Goal: Information Seeking & Learning: Learn about a topic

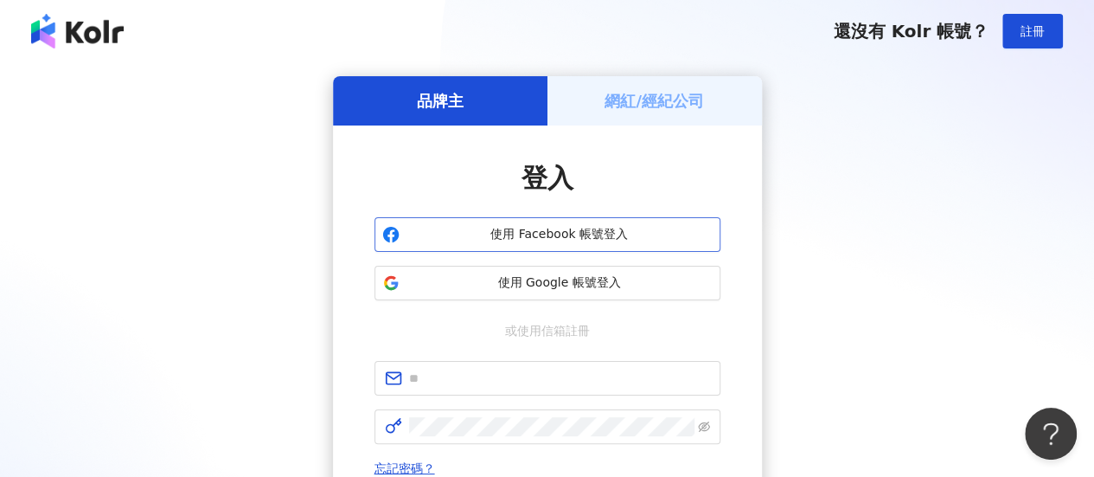
click at [601, 233] on span "使用 Facebook 帳號登入" at bounding box center [560, 234] width 306 height 17
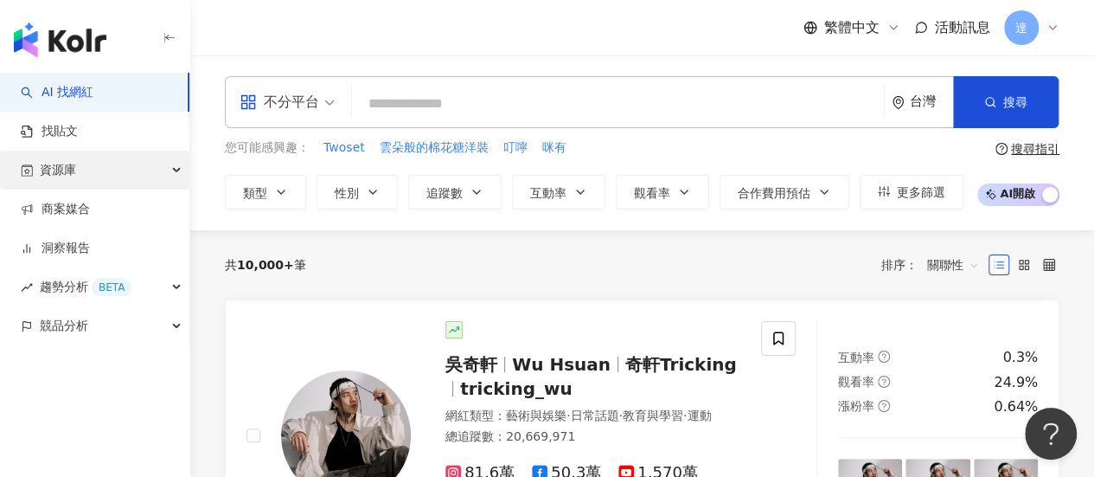
click at [63, 164] on span "資源庫" at bounding box center [58, 169] width 36 height 39
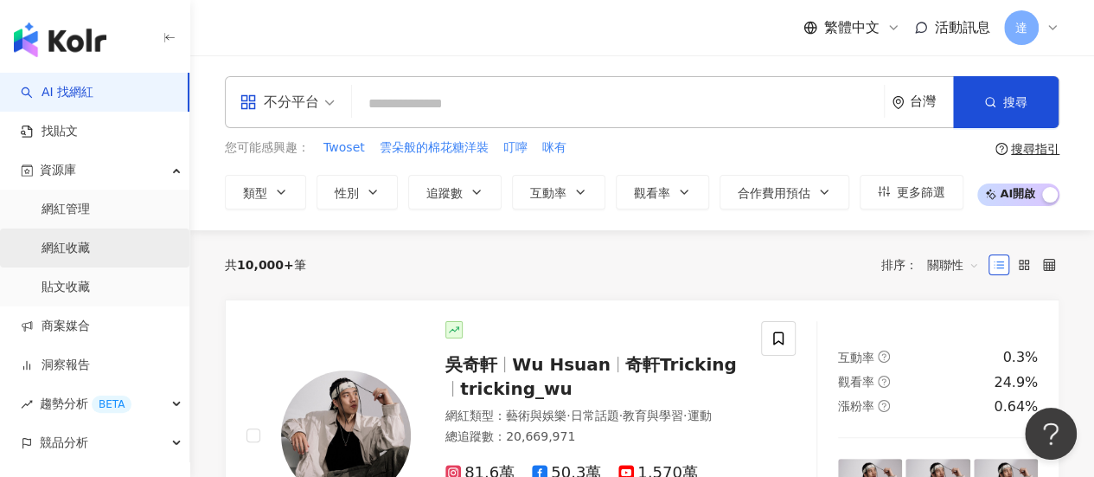
click at [69, 243] on link "網紅收藏" at bounding box center [66, 248] width 48 height 17
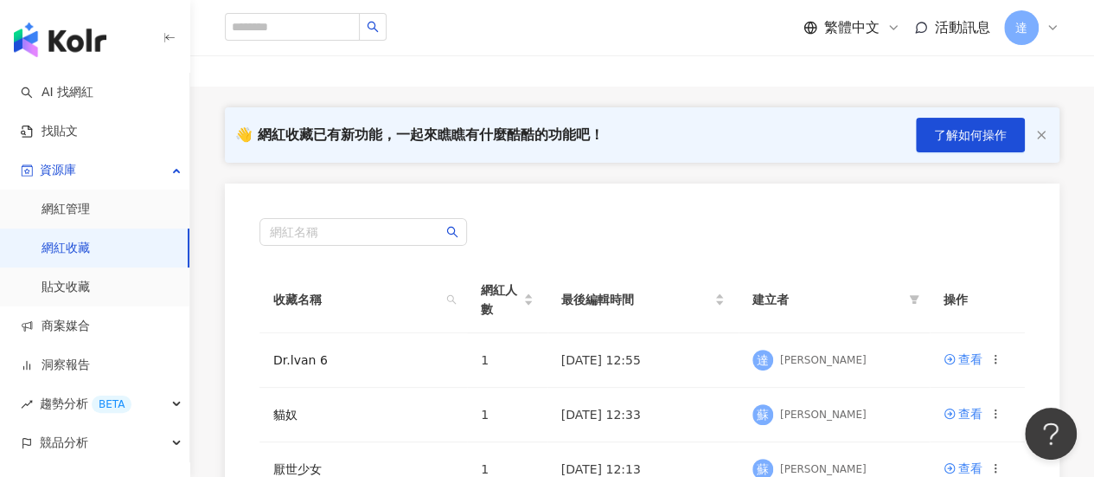
scroll to position [259, 0]
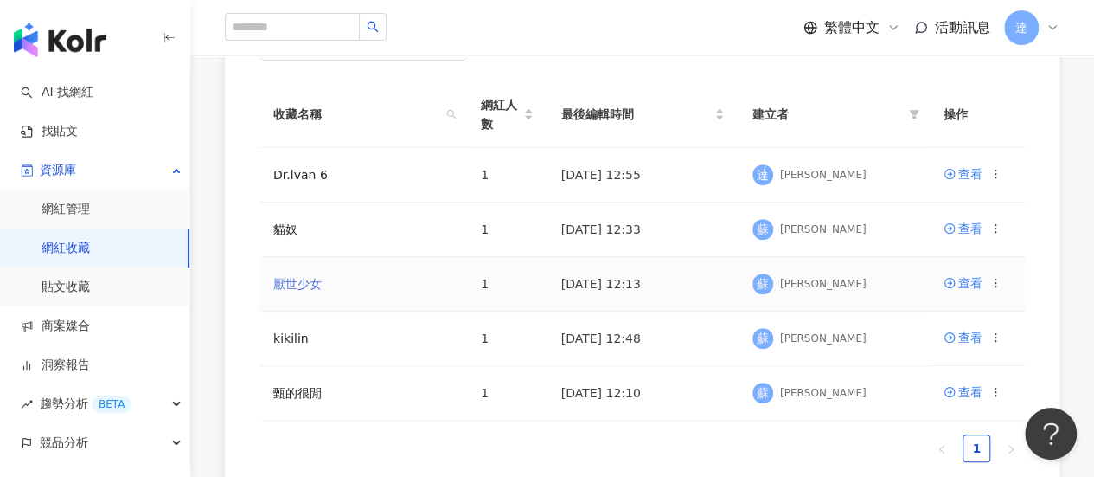
click at [298, 278] on link "厭世少女" at bounding box center [297, 284] width 48 height 14
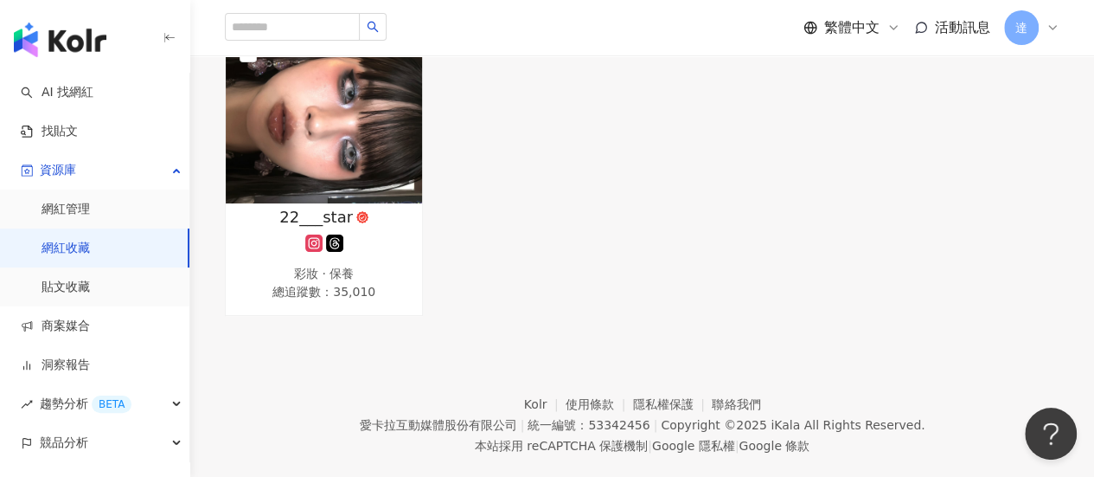
scroll to position [173, 0]
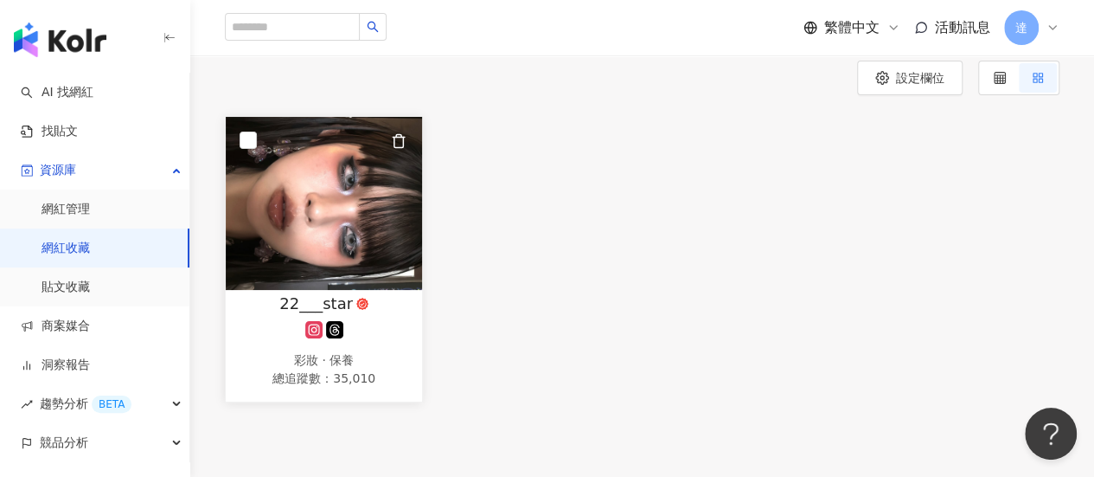
click at [346, 253] on img at bounding box center [324, 203] width 196 height 173
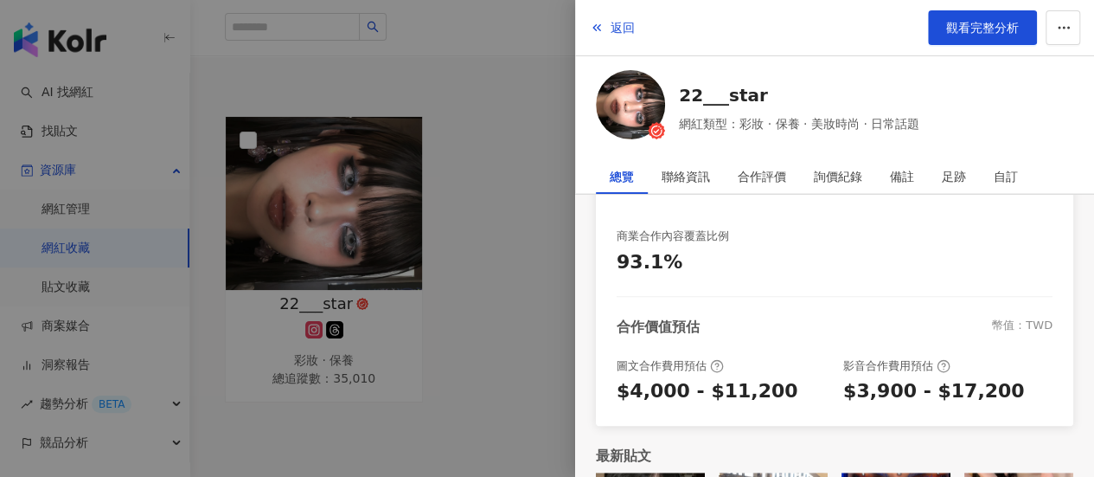
scroll to position [516, 0]
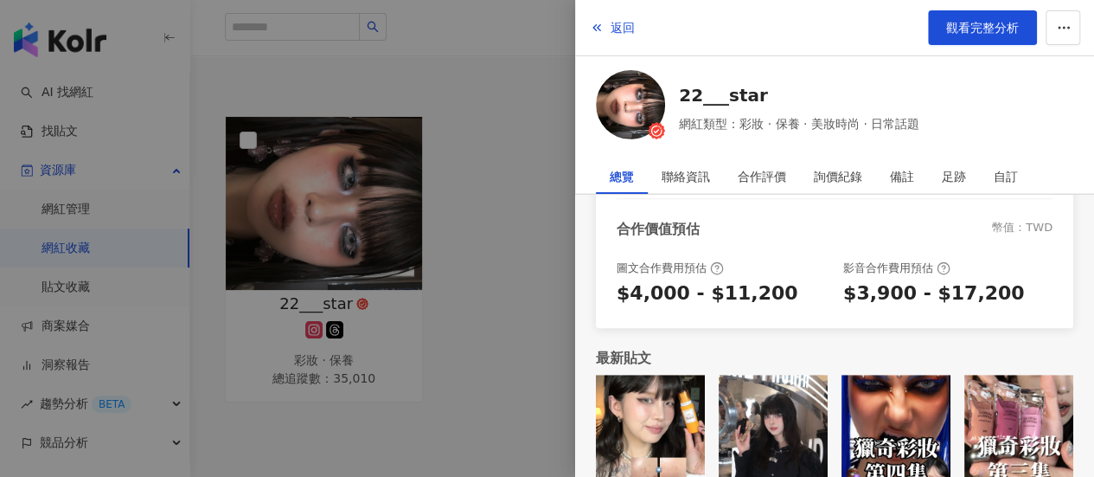
click at [655, 424] on img at bounding box center [650, 429] width 109 height 109
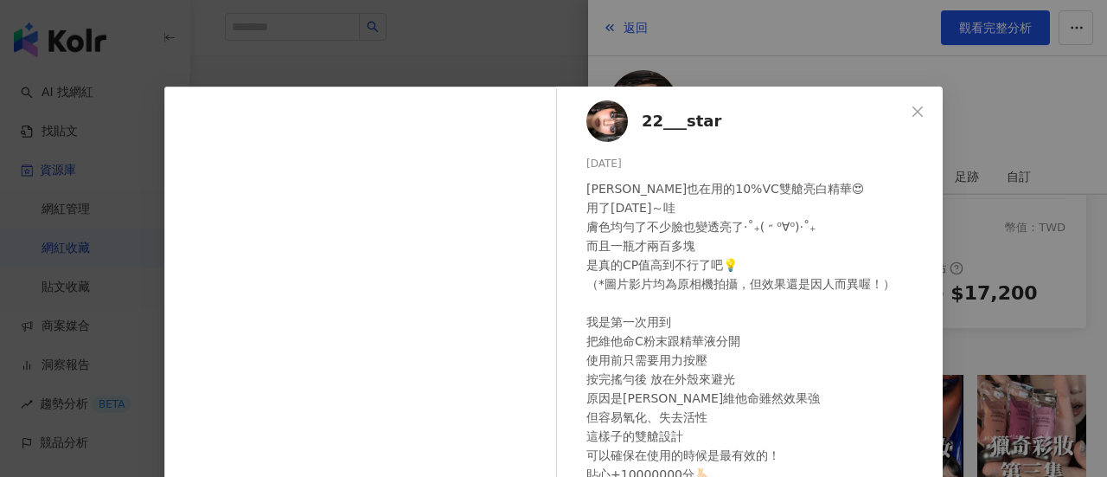
click at [985, 321] on div "22___star 2025/8/28 Minnie也在用的10%VC雙艙亮白精華😍 用了14天後～哇 膚色均勻了不少臉也變透亮了‧˚₊( ˶ ⁰∀⁰)‧˚₊…" at bounding box center [553, 238] width 1107 height 477
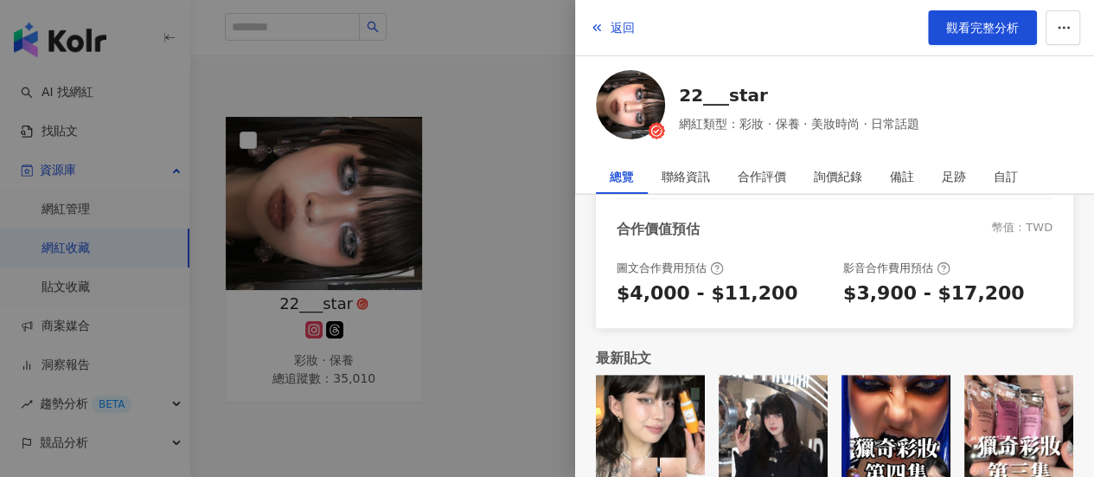
click at [793, 435] on img at bounding box center [773, 429] width 109 height 109
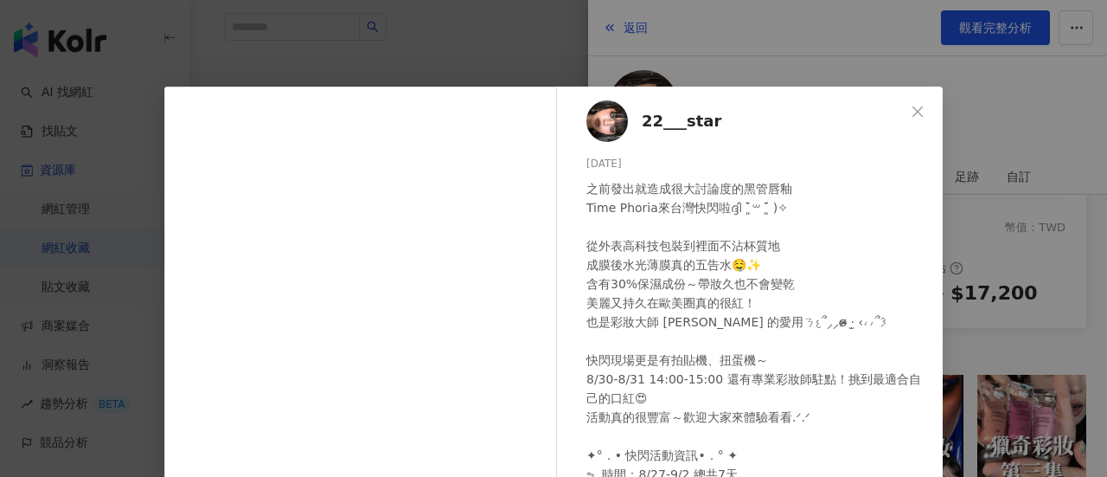
click at [1032, 281] on div "22___star 2025/8/27 之前發出就造成很大討論度的黑管唇釉 Time Phoria來台灣快閃啦ദ്ദി ˉ͈̀꒳ˉ͈́ )✧ 從外表高科技包裝…" at bounding box center [553, 238] width 1107 height 477
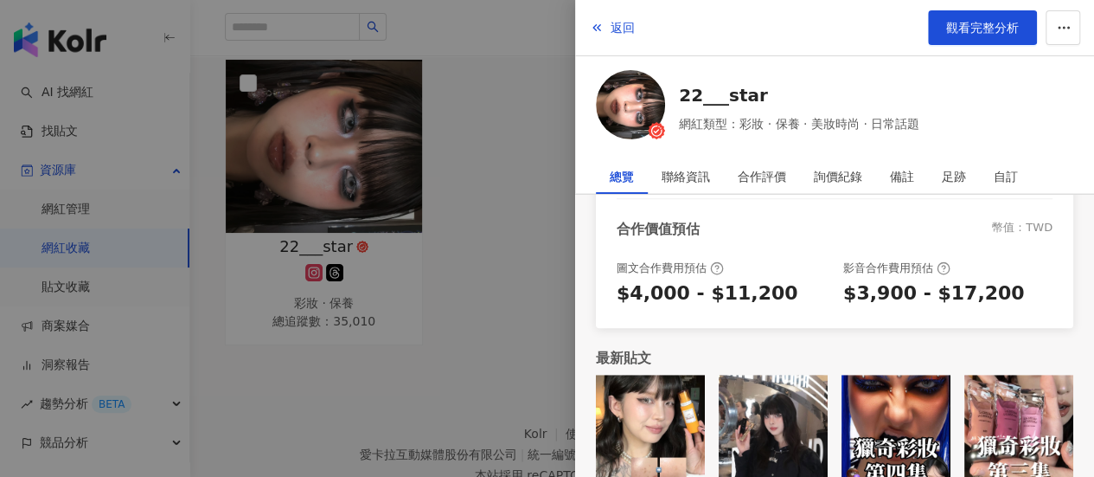
scroll to position [287, 0]
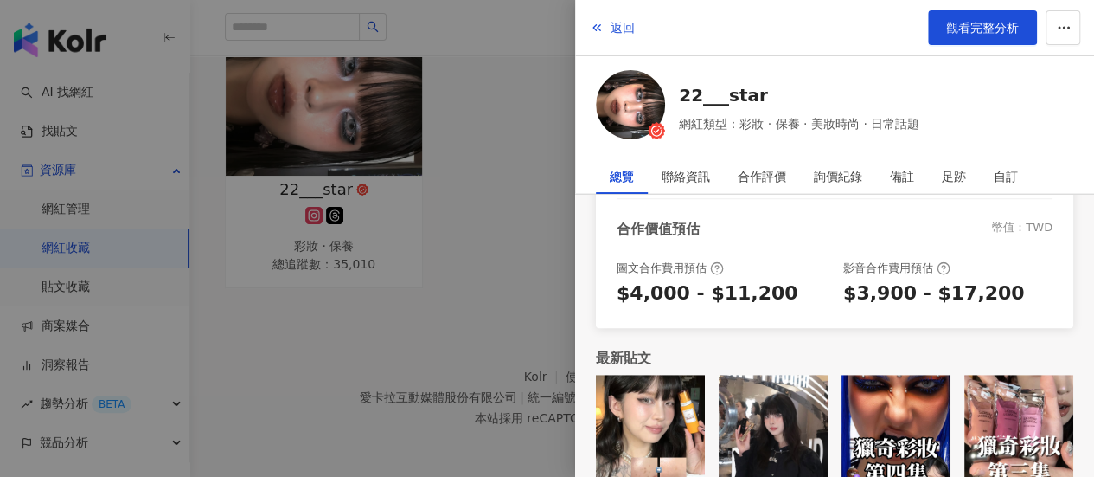
click at [732, 41] on div "返回 觀看完整分析" at bounding box center [834, 28] width 519 height 56
click at [796, 41] on div "返回 觀看完整分析" at bounding box center [834, 28] width 519 height 56
click at [88, 242] on div at bounding box center [547, 238] width 1094 height 477
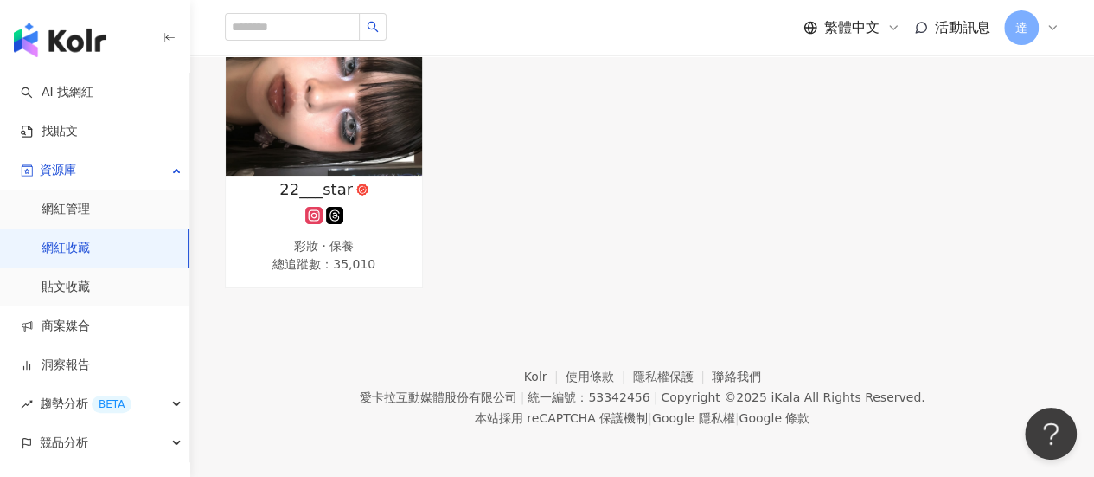
click at [88, 241] on link "網紅收藏" at bounding box center [66, 248] width 48 height 17
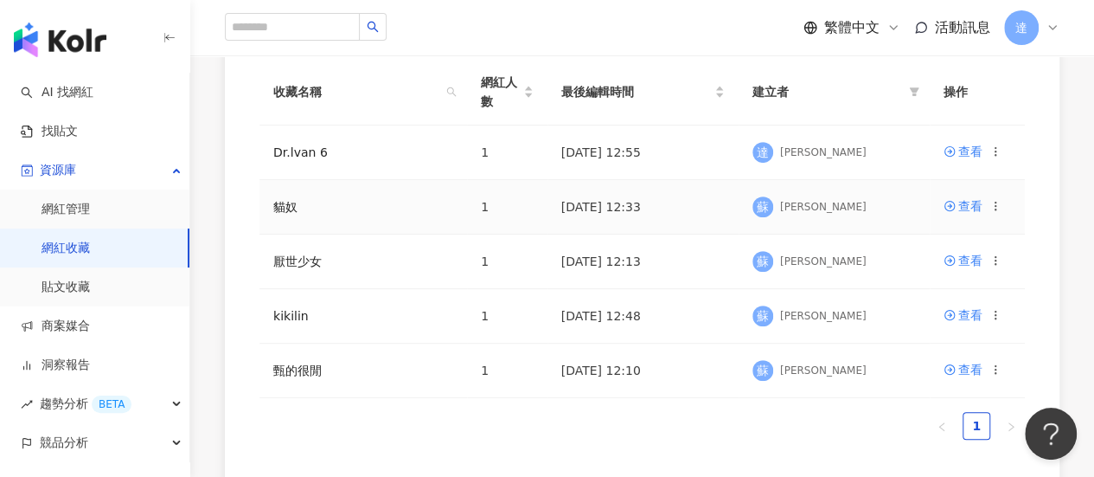
scroll to position [346, 0]
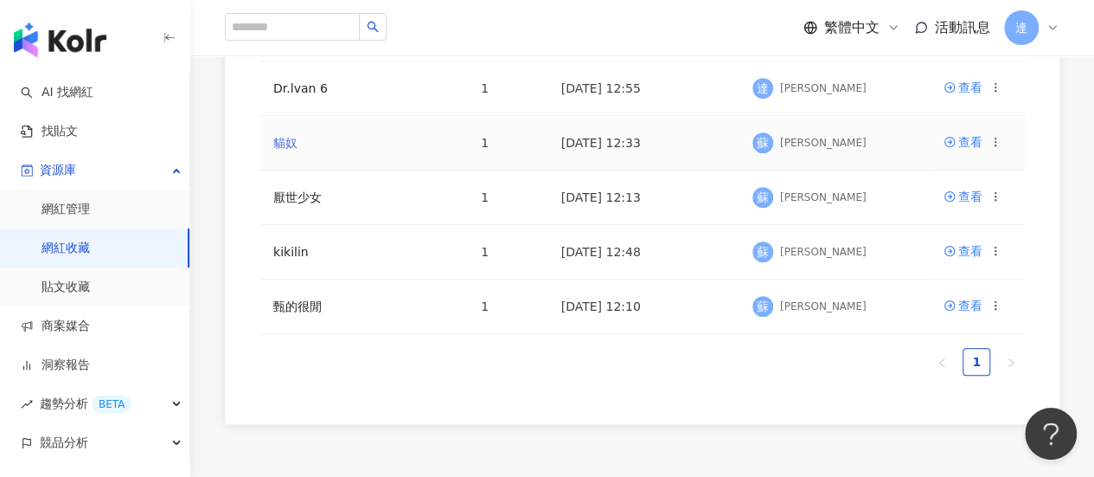
click at [279, 138] on link "貓奴" at bounding box center [285, 143] width 24 height 14
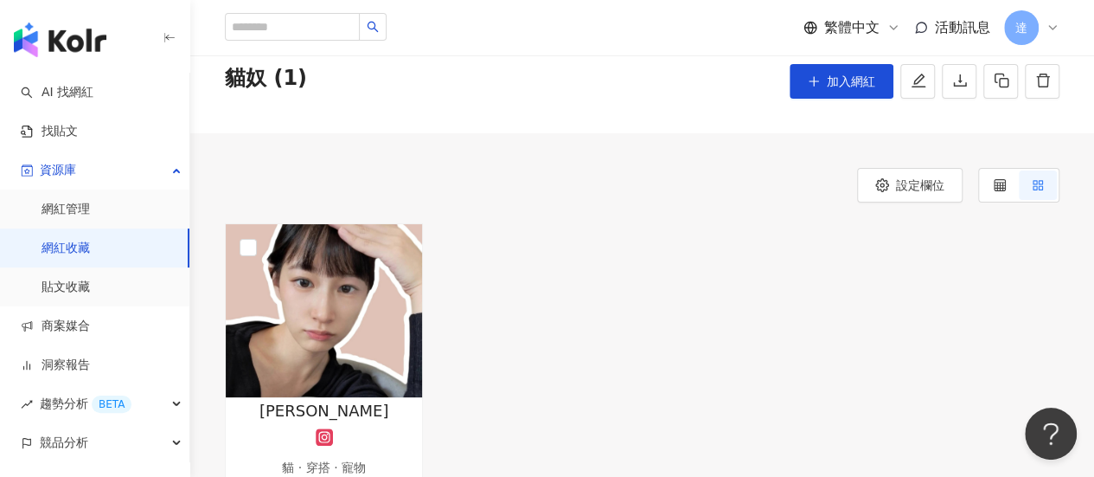
scroll to position [173, 0]
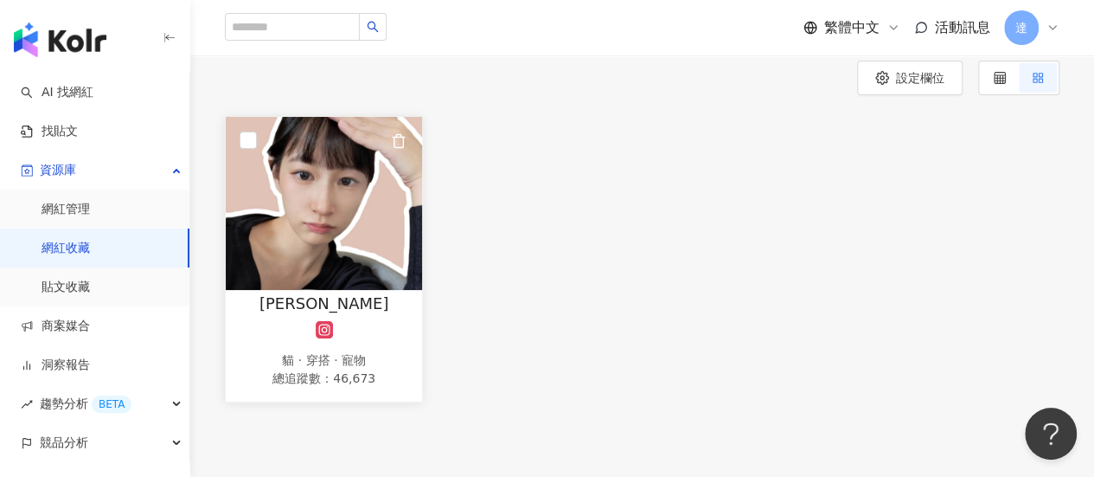
click at [343, 230] on img at bounding box center [324, 203] width 196 height 173
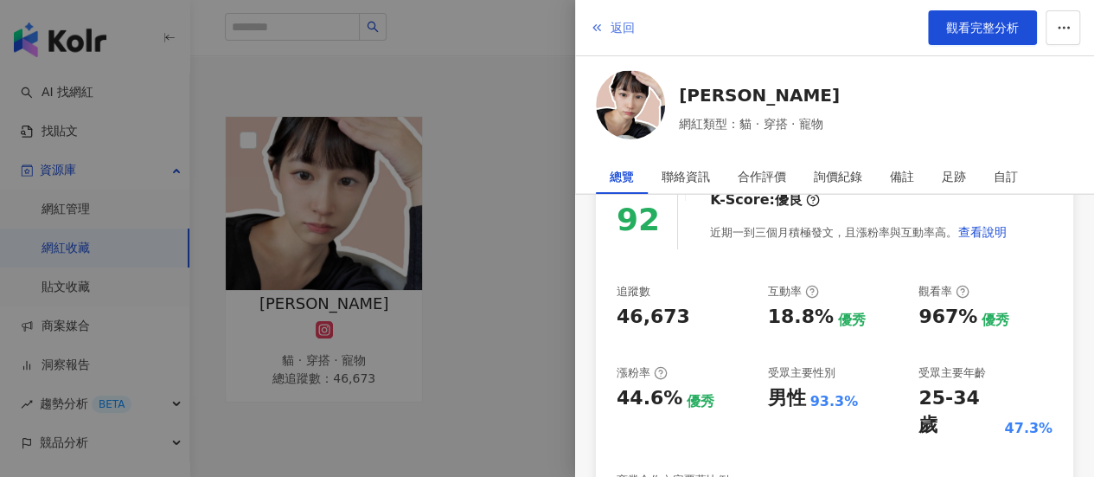
click at [593, 29] on polyline "button" at bounding box center [594, 28] width 3 height 6
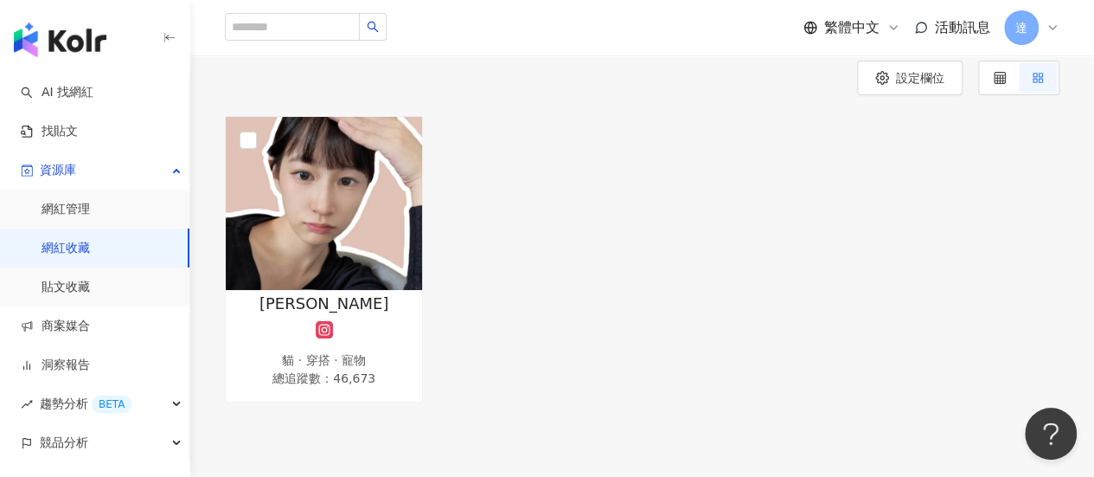
click at [90, 257] on link "網紅收藏" at bounding box center [66, 248] width 48 height 17
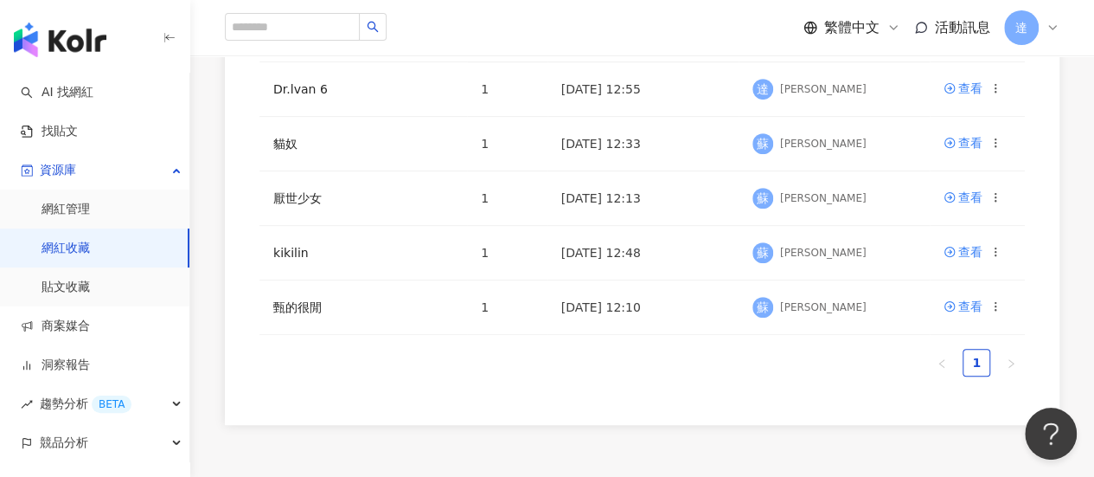
scroll to position [346, 0]
click at [291, 252] on link "kikilin" at bounding box center [290, 252] width 35 height 14
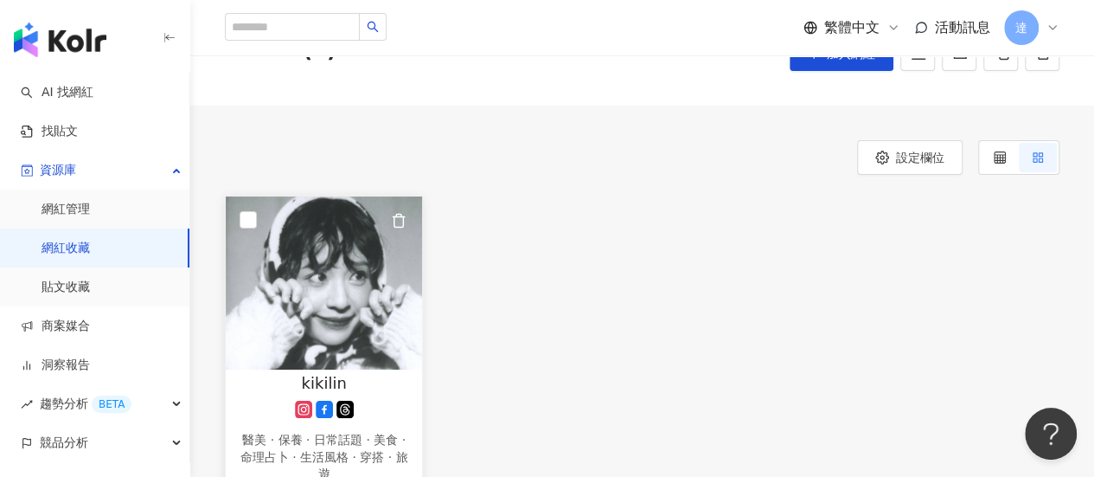
scroll to position [173, 0]
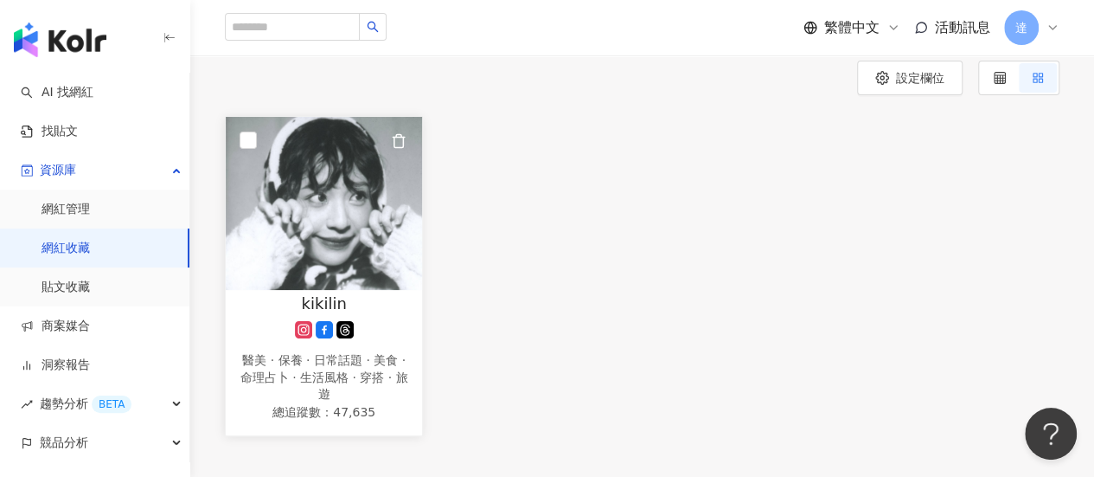
click at [322, 257] on img at bounding box center [324, 203] width 196 height 173
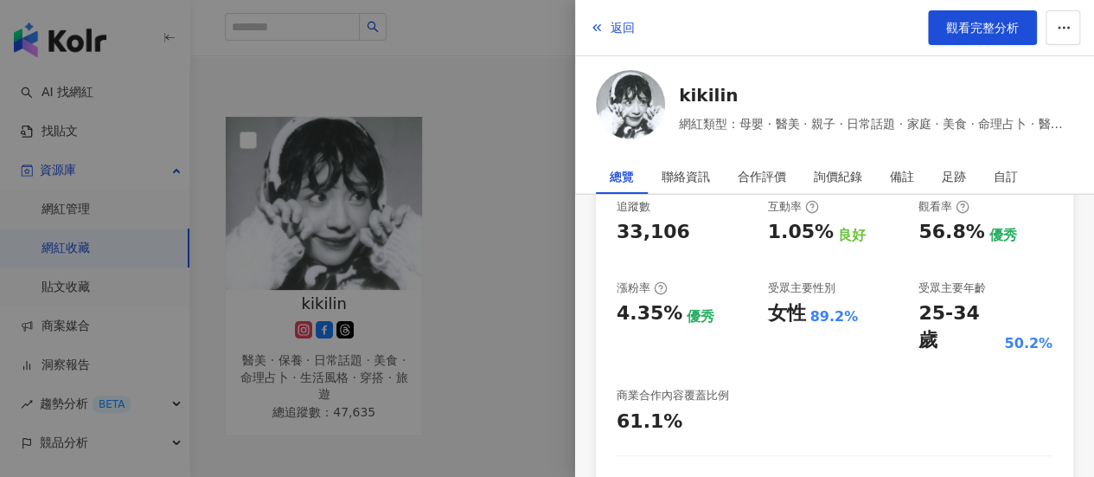
scroll to position [346, 0]
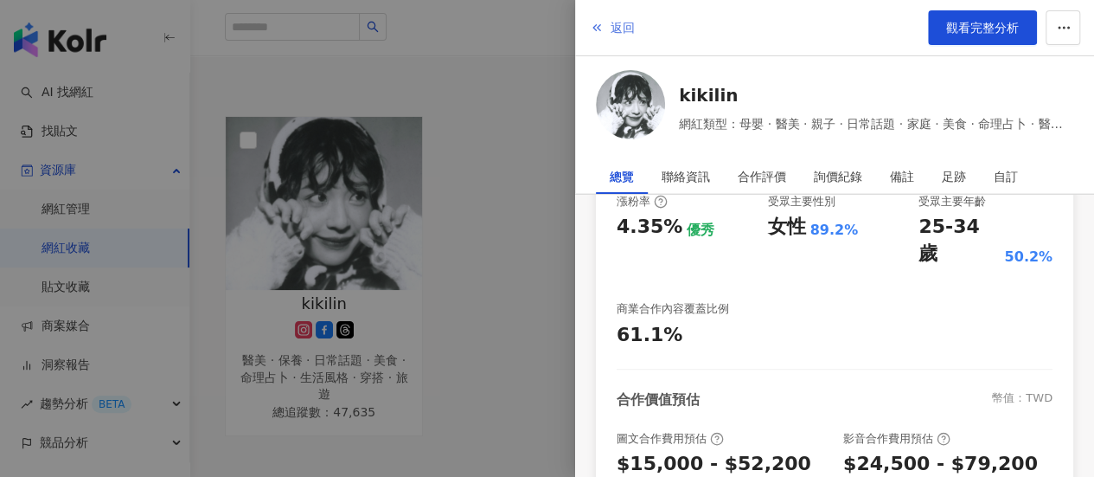
click at [598, 24] on icon "button" at bounding box center [597, 28] width 14 height 14
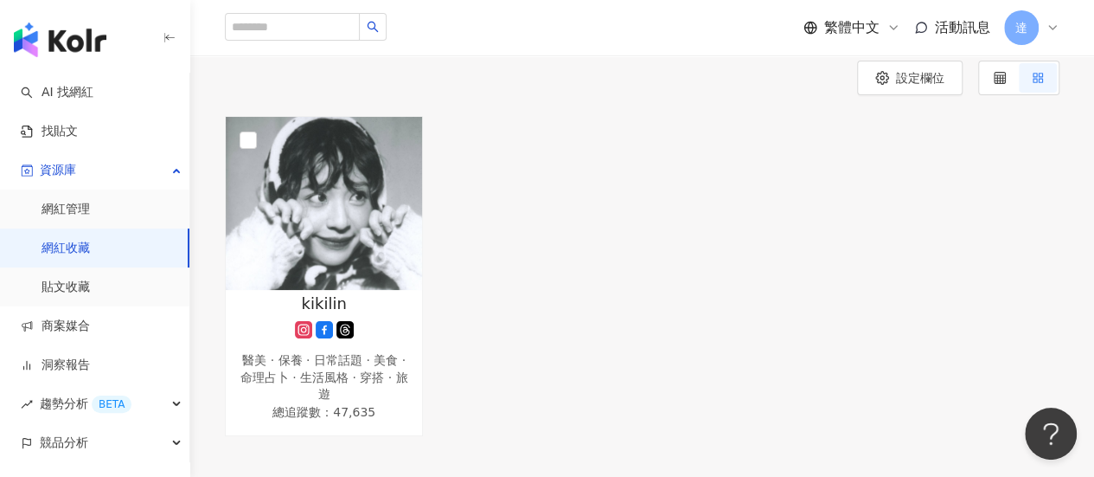
click at [90, 240] on link "網紅收藏" at bounding box center [66, 248] width 48 height 17
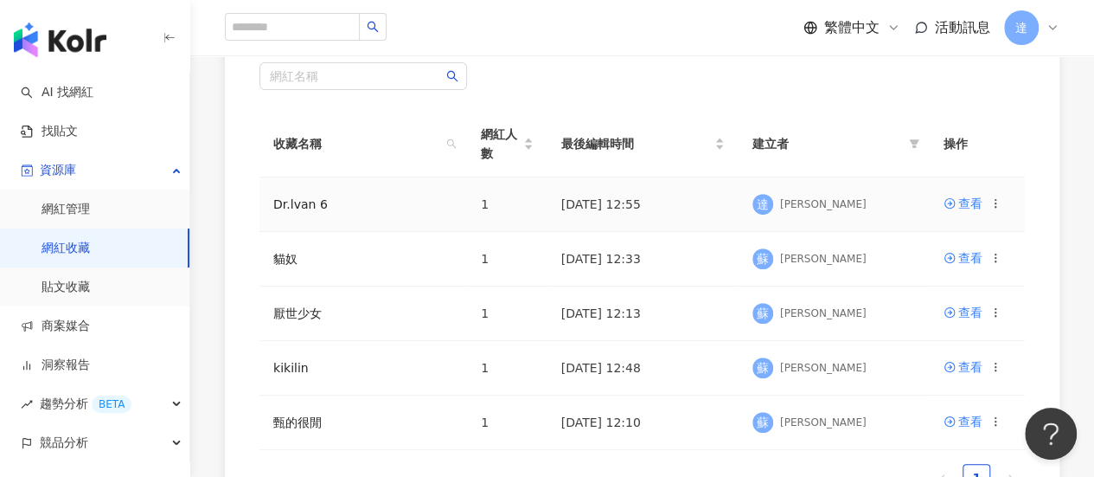
scroll to position [346, 0]
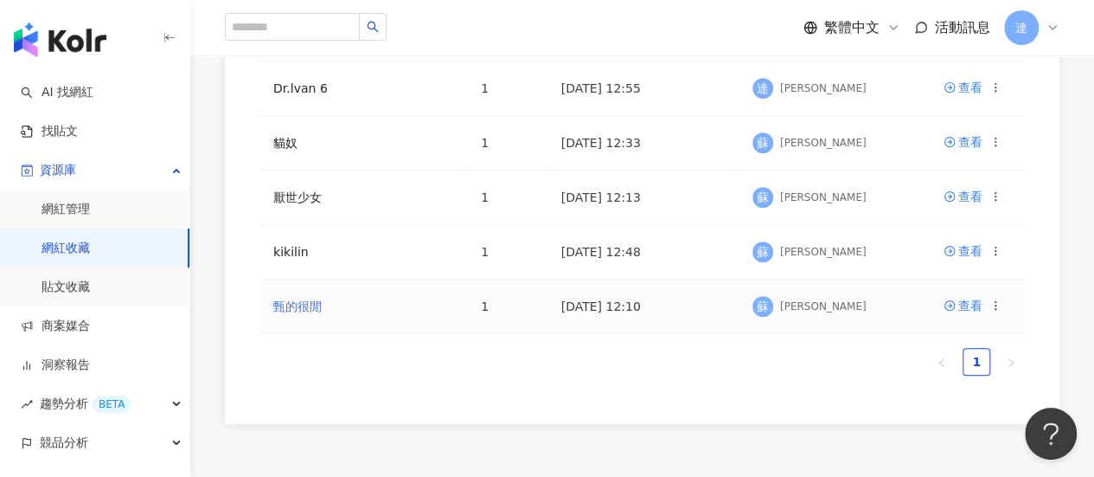
click at [315, 307] on link "甄的很閒" at bounding box center [297, 306] width 48 height 14
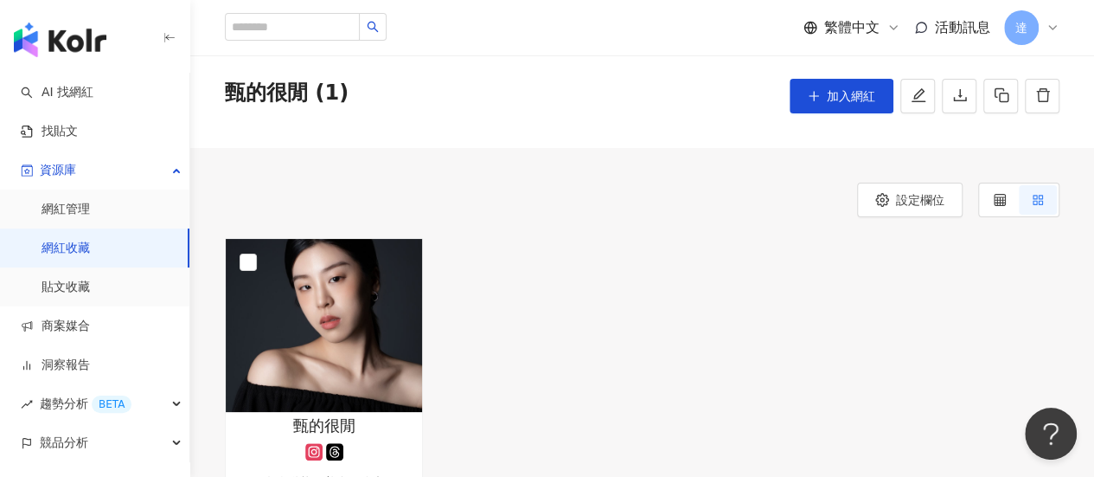
scroll to position [86, 0]
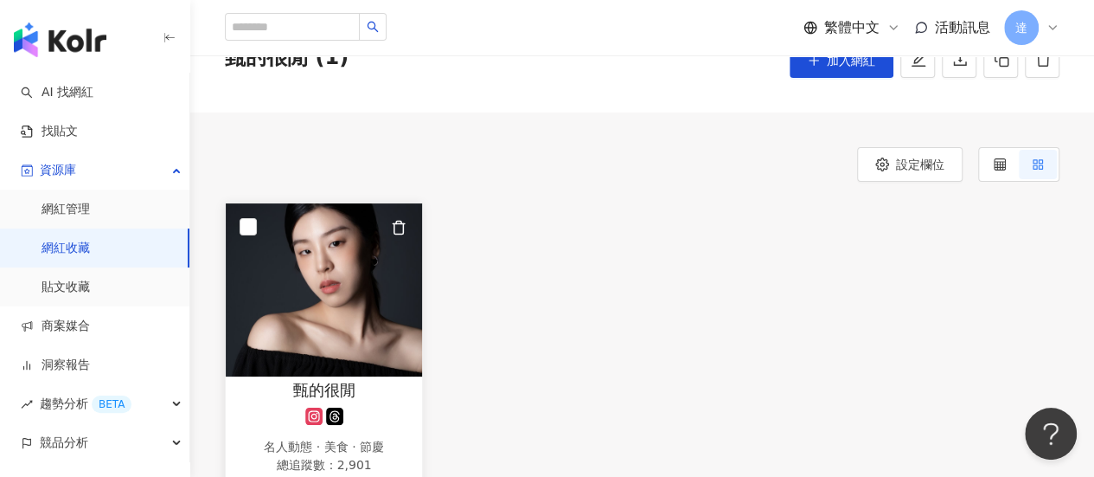
click at [362, 300] on img at bounding box center [324, 289] width 196 height 173
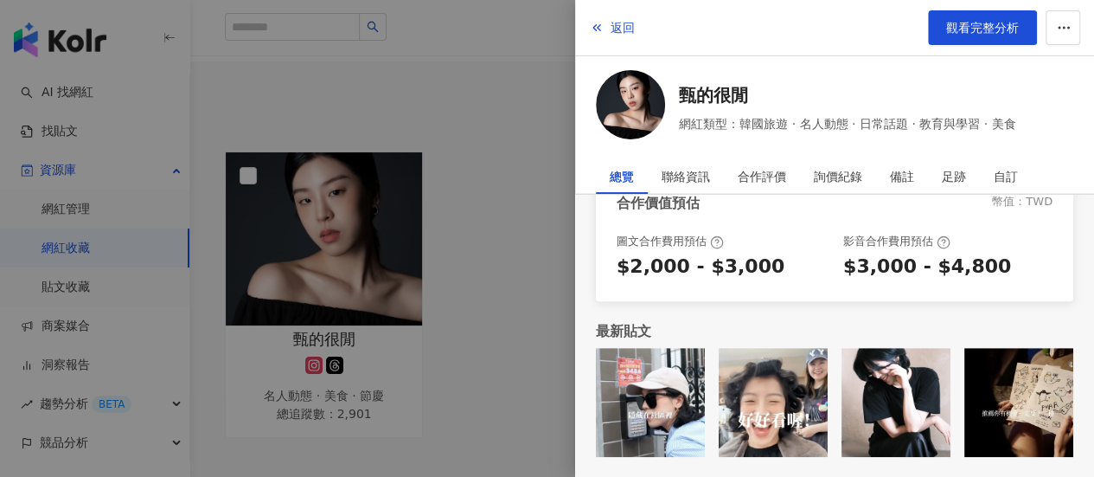
scroll to position [173, 0]
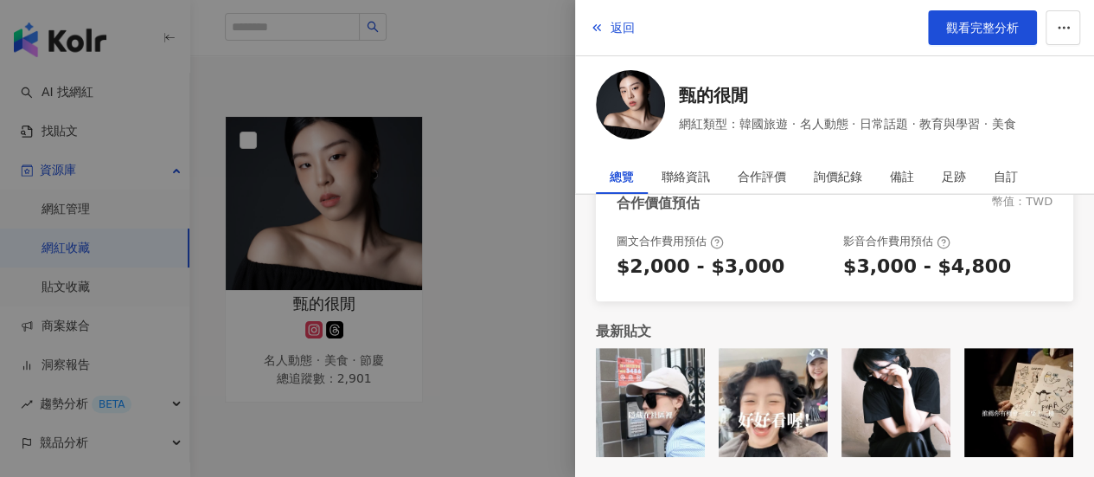
click at [777, 421] on img at bounding box center [773, 402] width 109 height 109
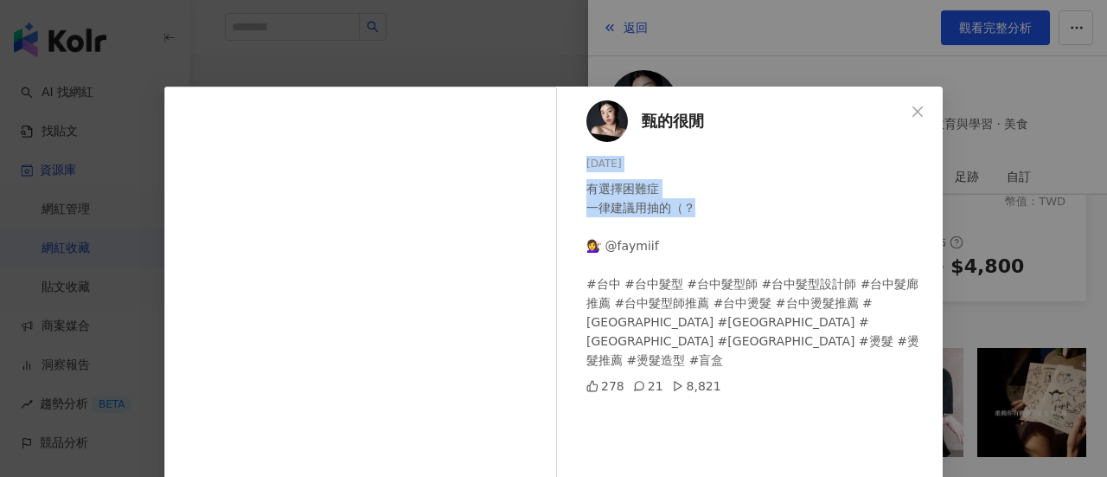
drag, startPoint x: 770, startPoint y: 208, endPoint x: 860, endPoint y: 149, distance: 107.5
click at [780, 101] on div "甄的很閒 2025/8/8 有選擇困難症 一律建議用抽的（？ 💇‍♀️ @faymiif #台中 #台中髮型 #台中髮型師 #台中髮型設計師 #台中髮廊推薦 …" at bounding box center [754, 396] width 377 height 620
click at [912, 114] on icon "close" at bounding box center [918, 112] width 14 height 14
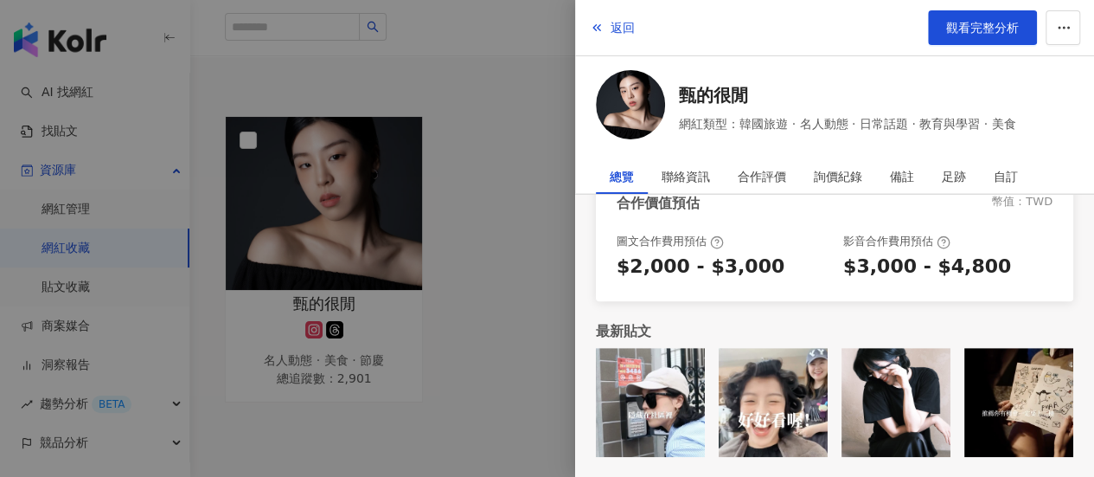
click at [454, 384] on div at bounding box center [547, 238] width 1094 height 477
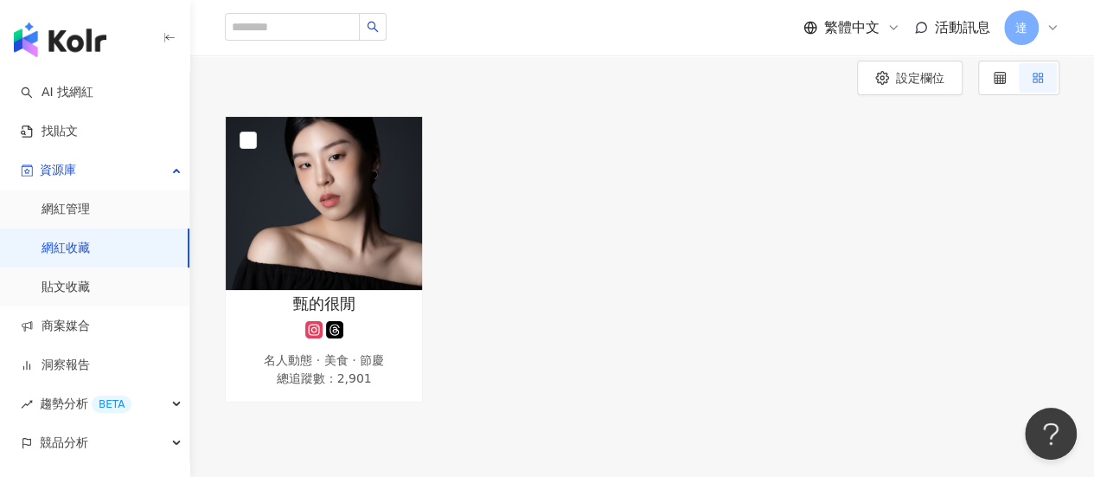
click at [90, 252] on link "網紅收藏" at bounding box center [66, 248] width 48 height 17
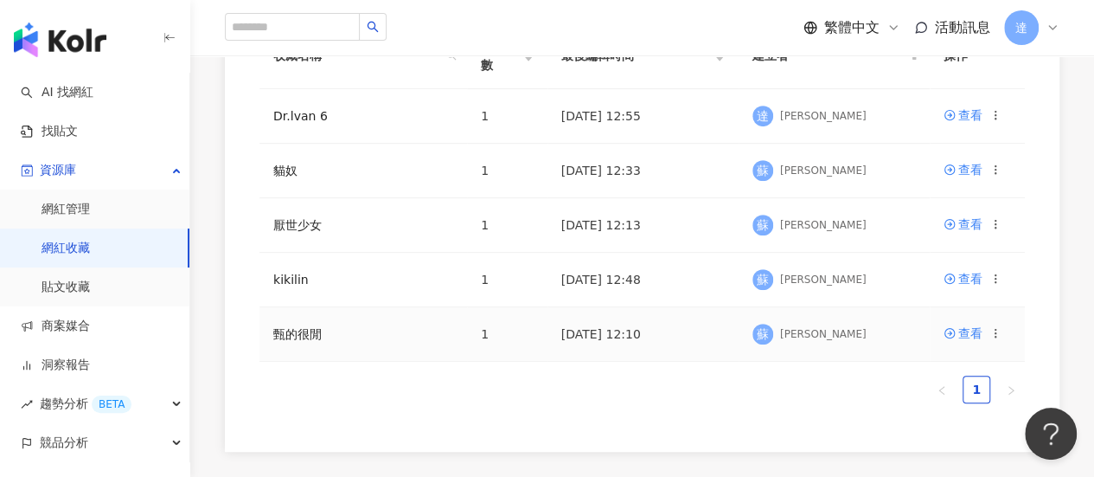
scroll to position [346, 0]
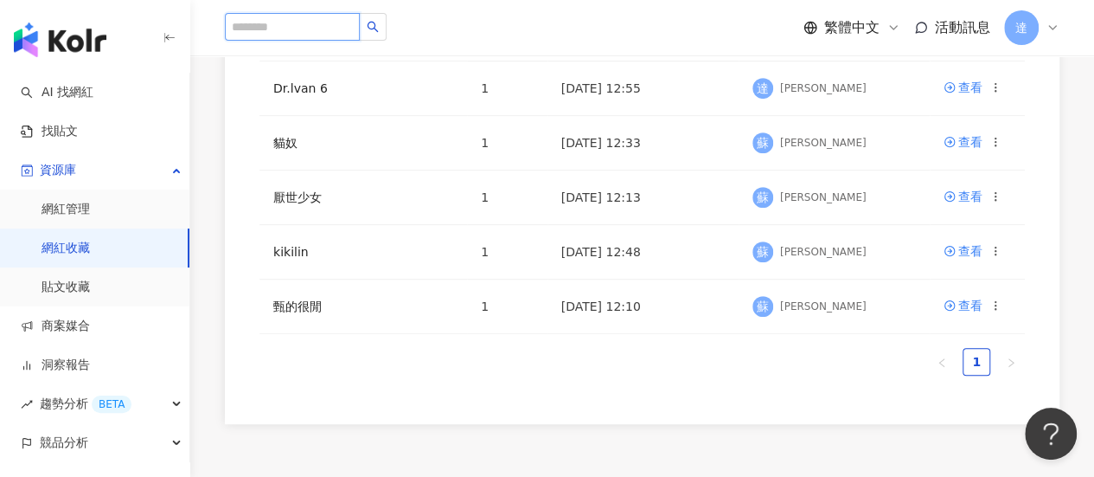
click at [305, 23] on input "search" at bounding box center [292, 27] width 135 height 28
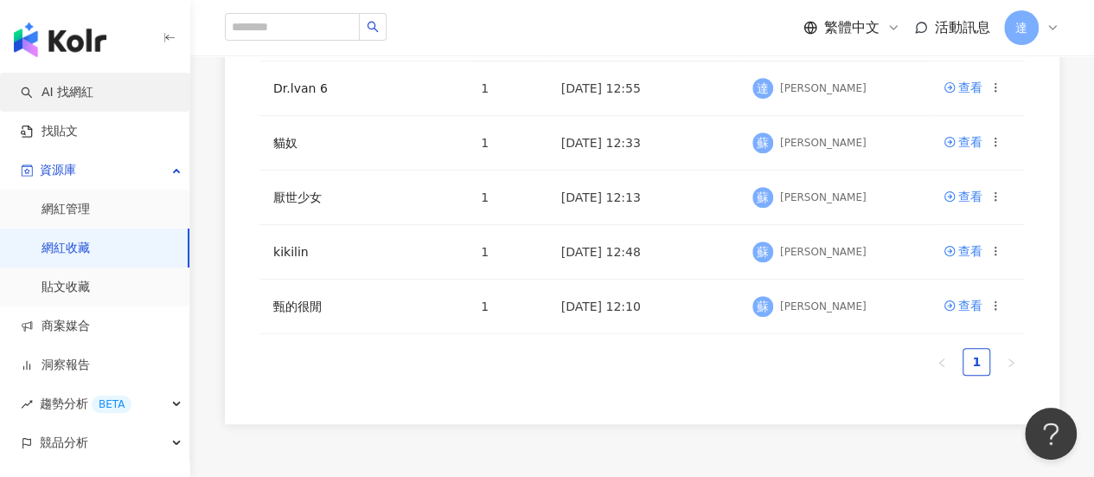
click at [46, 99] on link "AI 找網紅" at bounding box center [57, 92] width 73 height 17
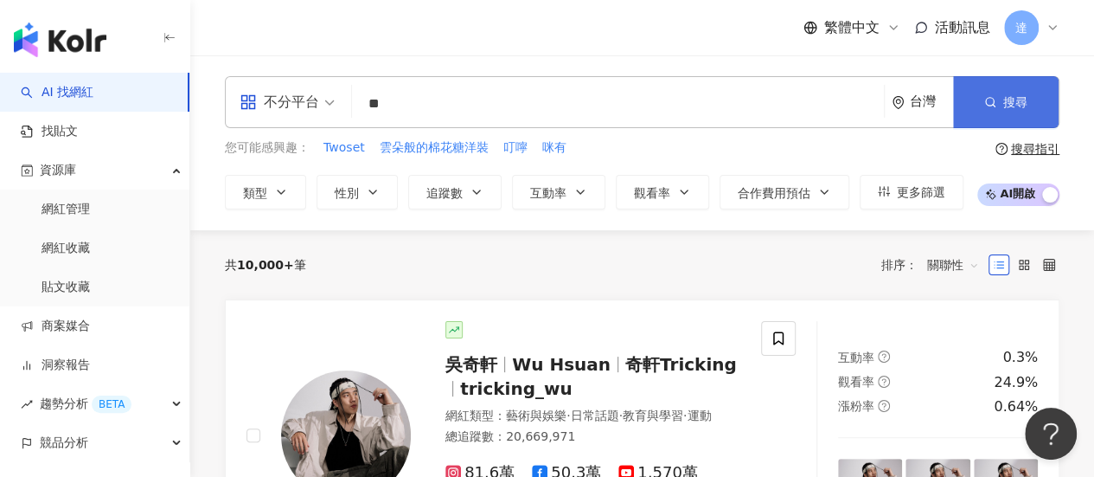
type input "**"
click at [989, 116] on button "搜尋" at bounding box center [1006, 102] width 106 height 52
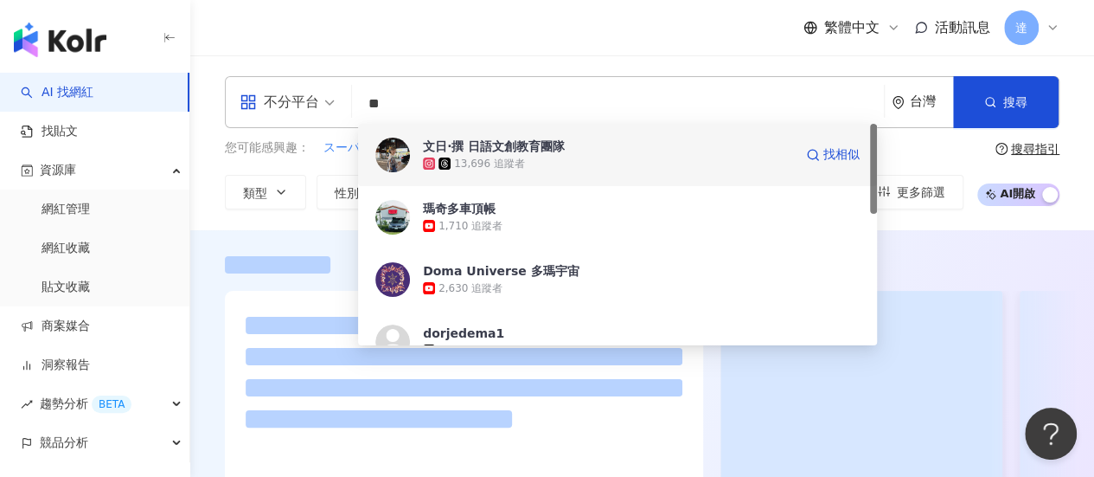
click at [463, 150] on div "文日·撰 日語文創教育團隊" at bounding box center [494, 146] width 142 height 17
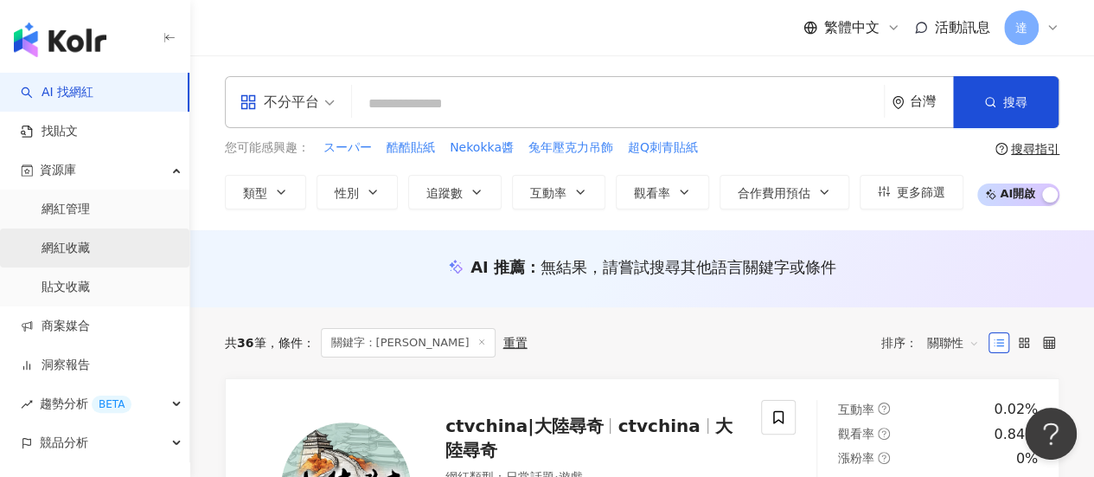
click at [90, 241] on link "網紅收藏" at bounding box center [66, 248] width 48 height 17
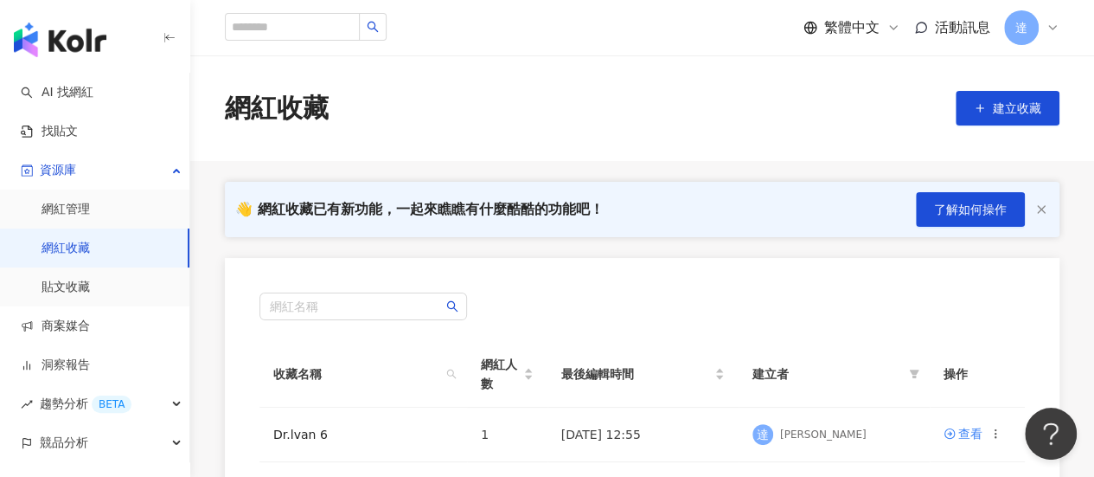
scroll to position [346, 0]
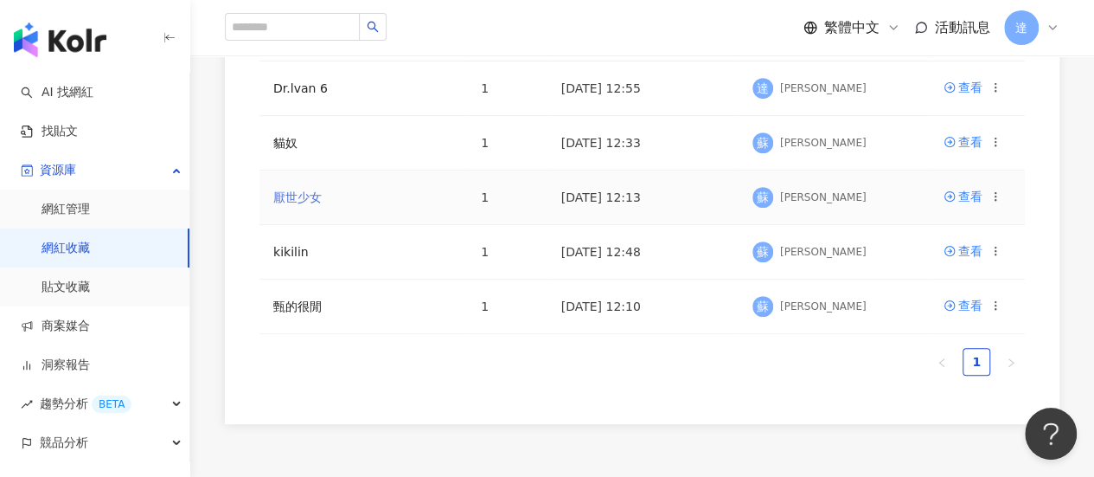
click at [313, 193] on link "厭世少女" at bounding box center [297, 197] width 48 height 14
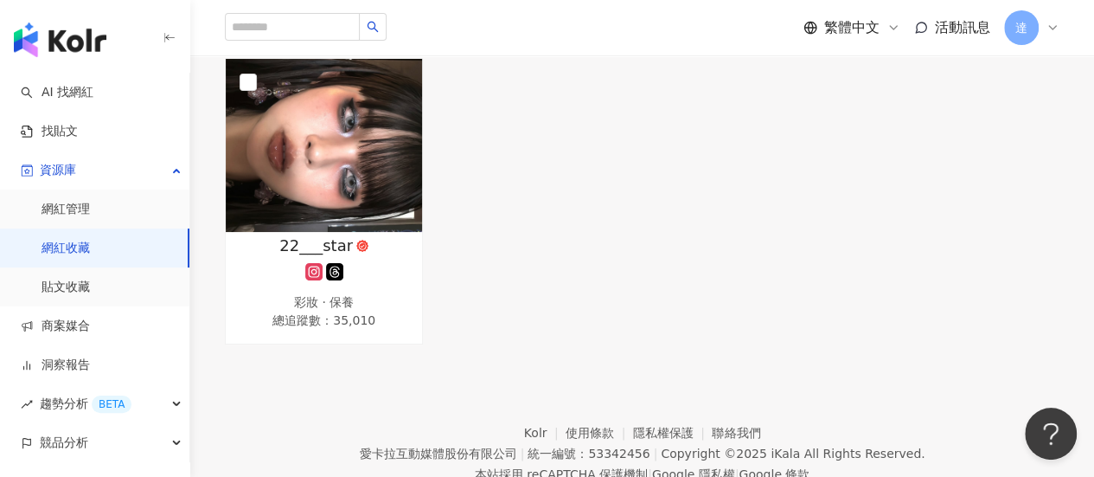
scroll to position [259, 0]
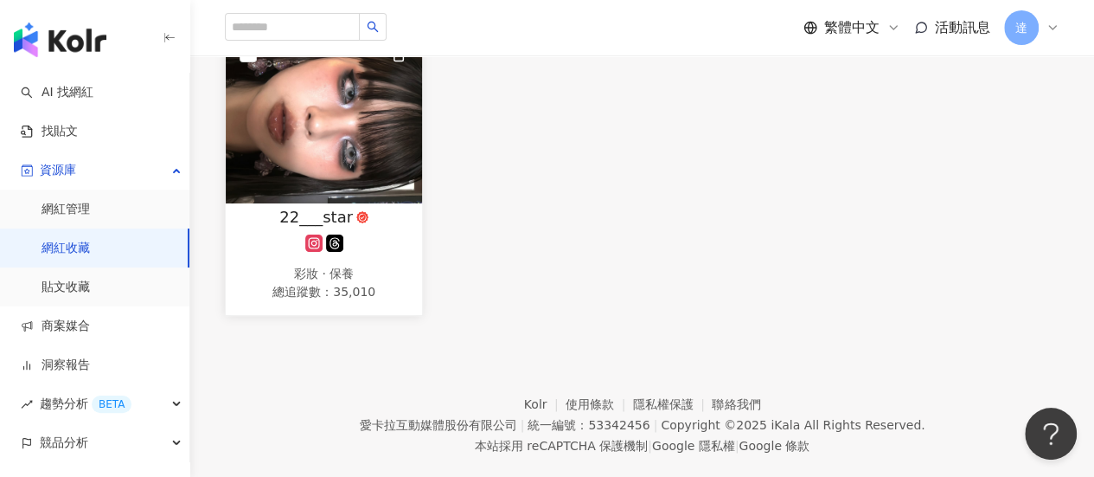
click at [306, 159] on img at bounding box center [324, 116] width 196 height 173
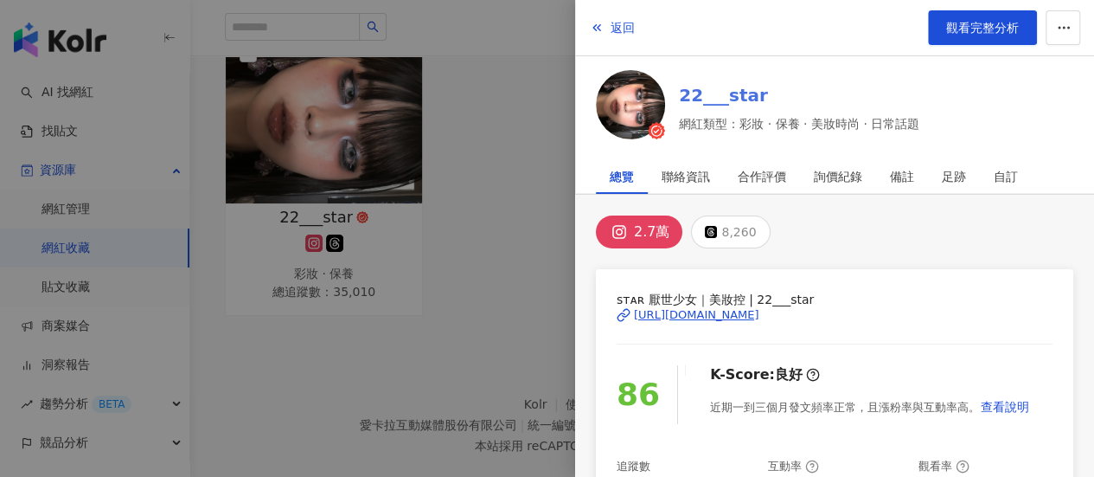
click at [703, 96] on link "22___star" at bounding box center [799, 95] width 240 height 24
click at [614, 26] on span "返回" at bounding box center [623, 28] width 24 height 14
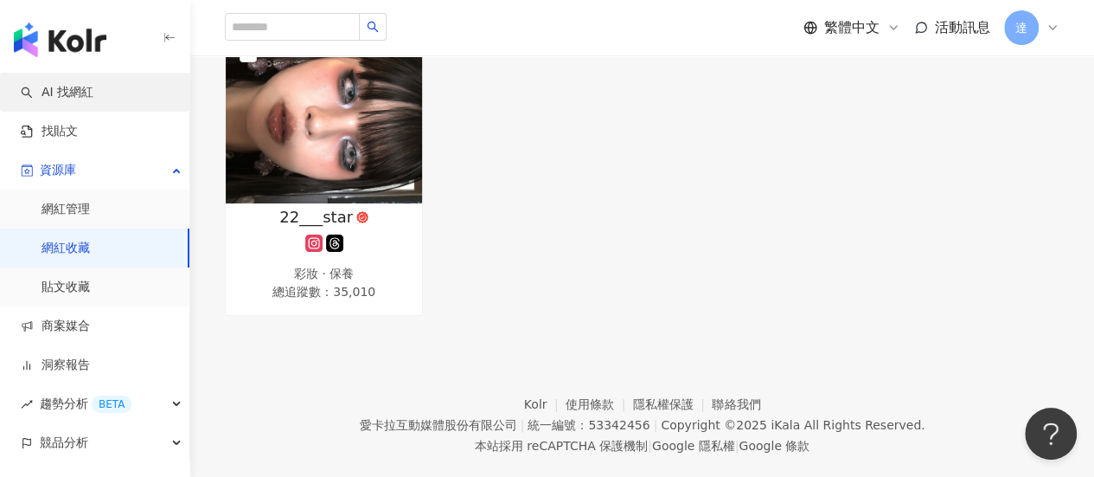
click at [62, 95] on link "AI 找網紅" at bounding box center [57, 92] width 73 height 17
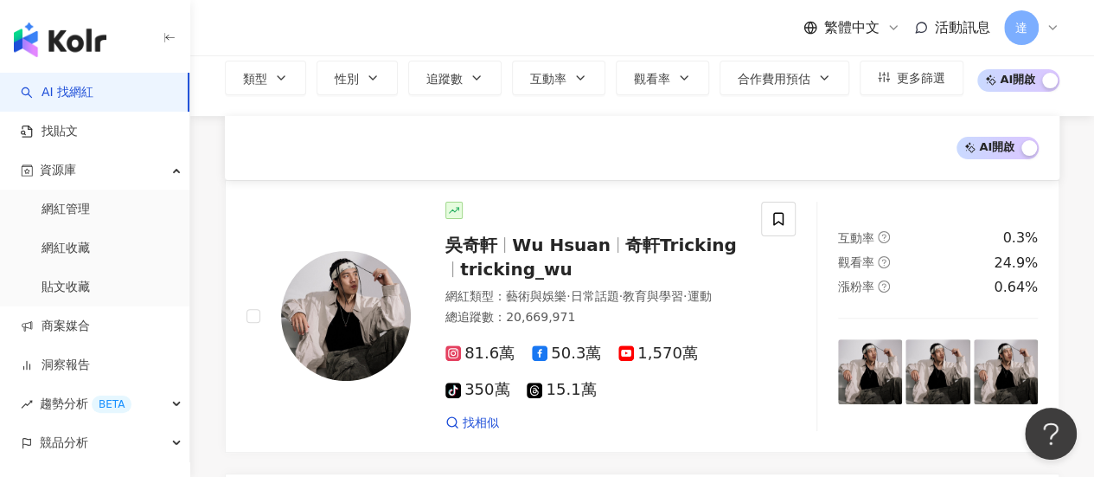
scroll to position [106, 0]
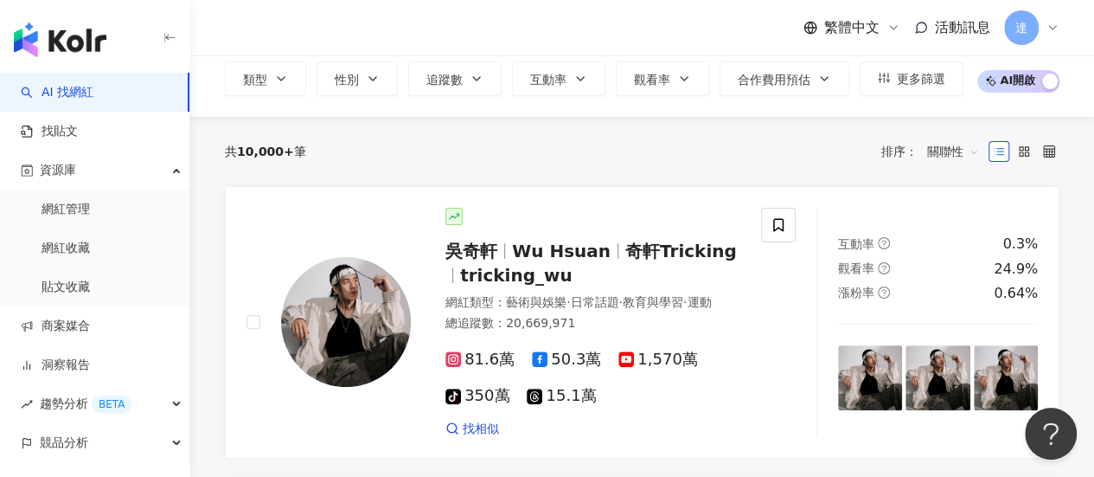
scroll to position [86, 0]
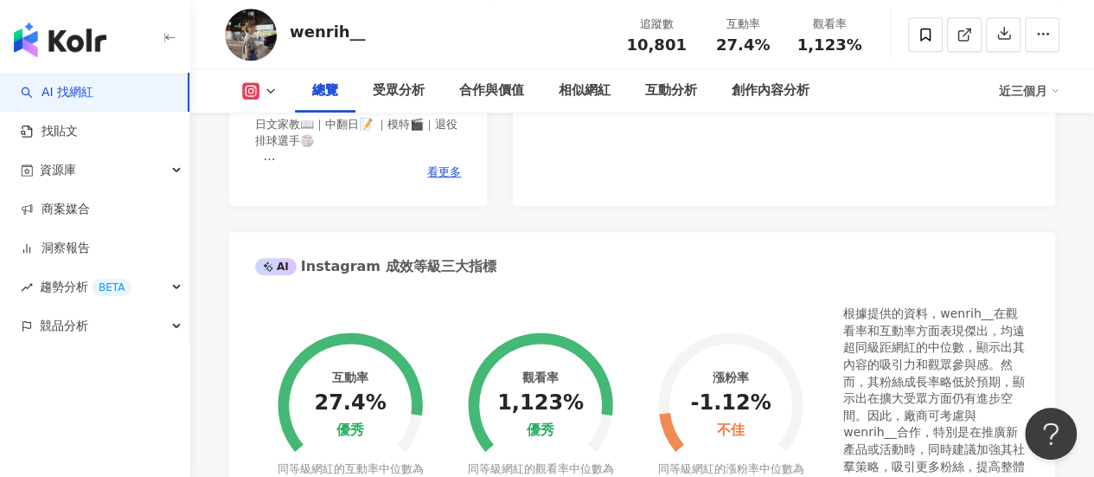
scroll to position [432, 0]
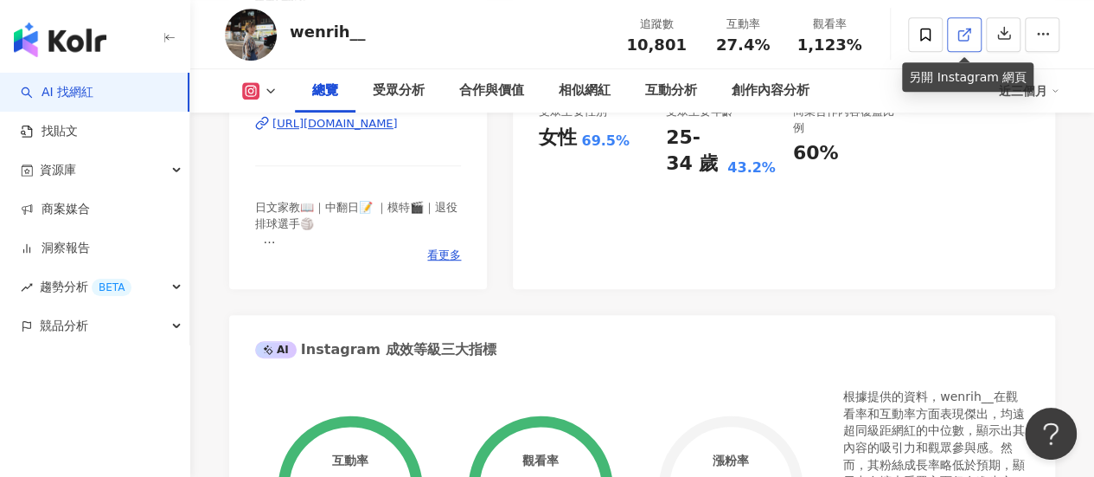
click at [970, 39] on icon at bounding box center [965, 35] width 16 height 16
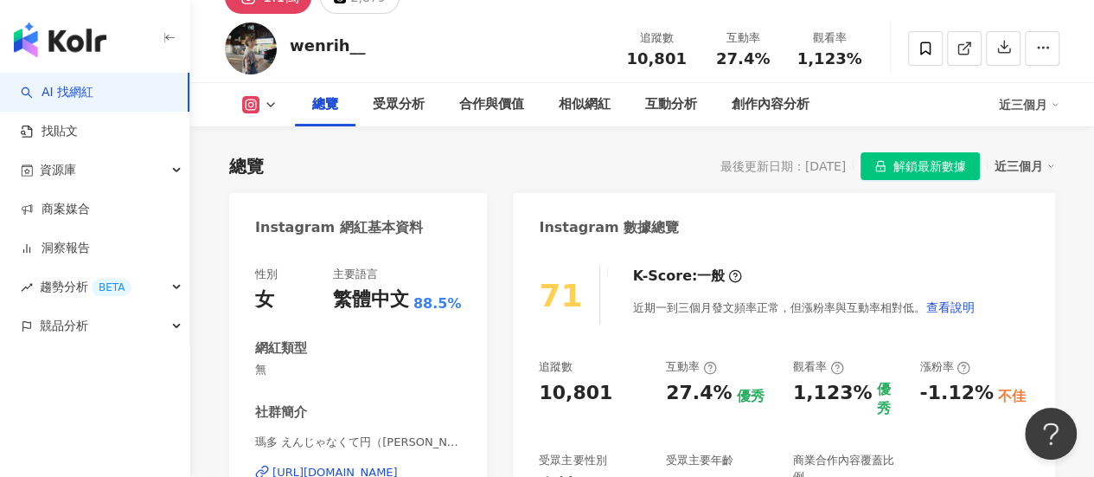
scroll to position [0, 0]
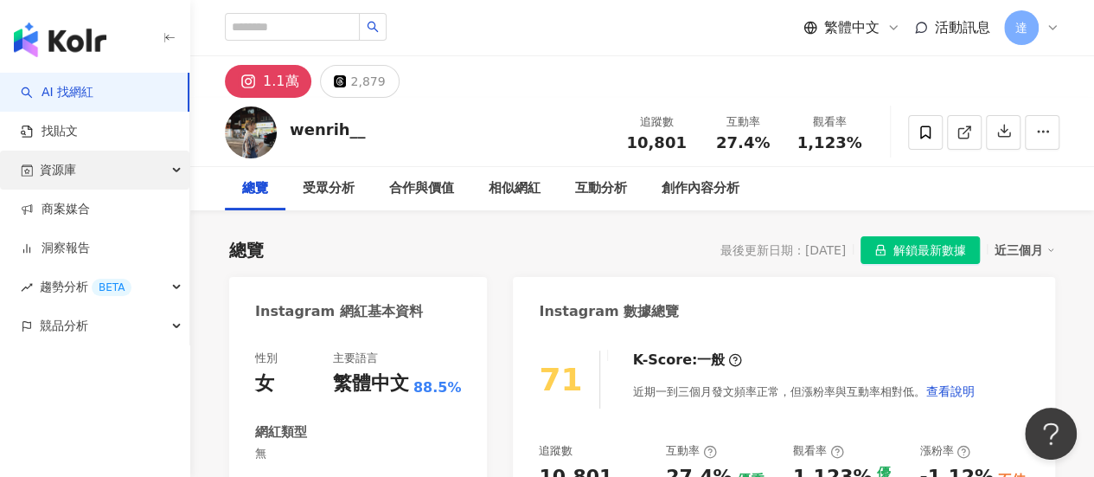
click at [99, 167] on div "資源庫" at bounding box center [94, 169] width 189 height 39
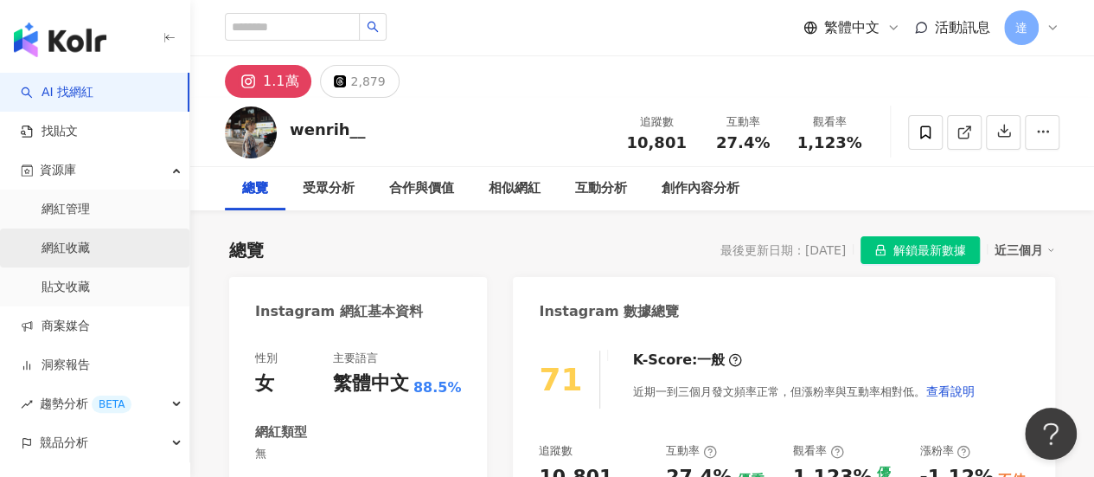
click at [90, 253] on link "網紅收藏" at bounding box center [66, 248] width 48 height 17
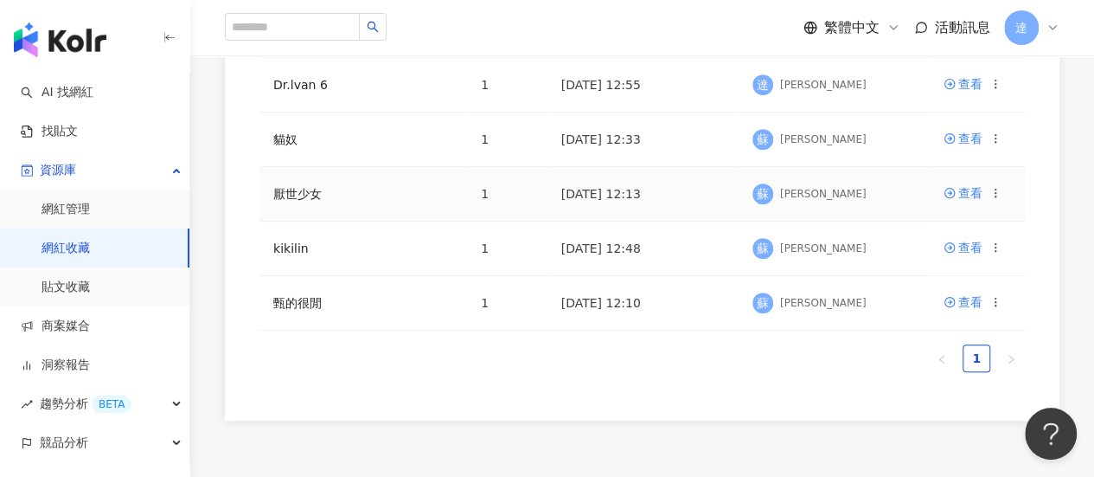
scroll to position [432, 0]
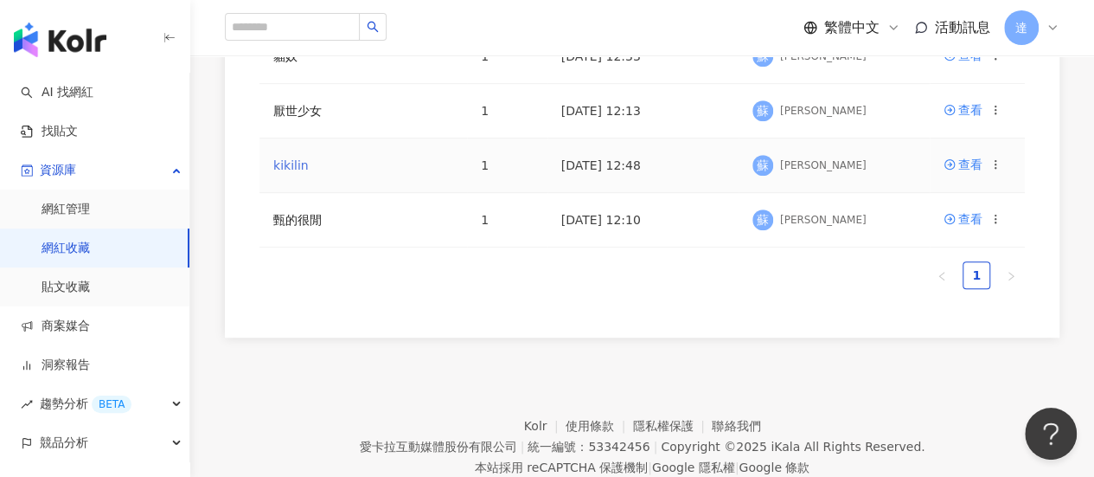
click at [298, 164] on link "kikilin" at bounding box center [290, 165] width 35 height 14
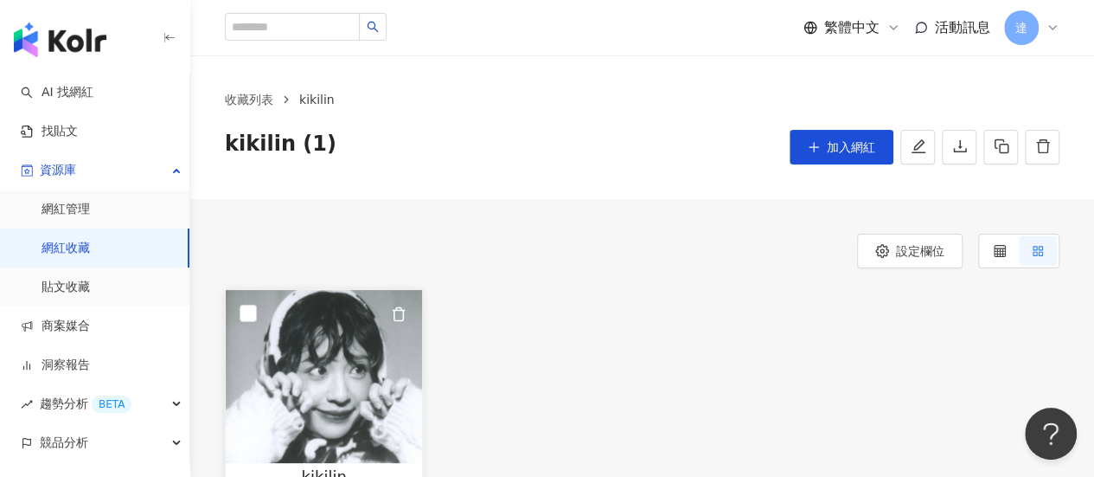
click at [350, 403] on img at bounding box center [324, 376] width 196 height 173
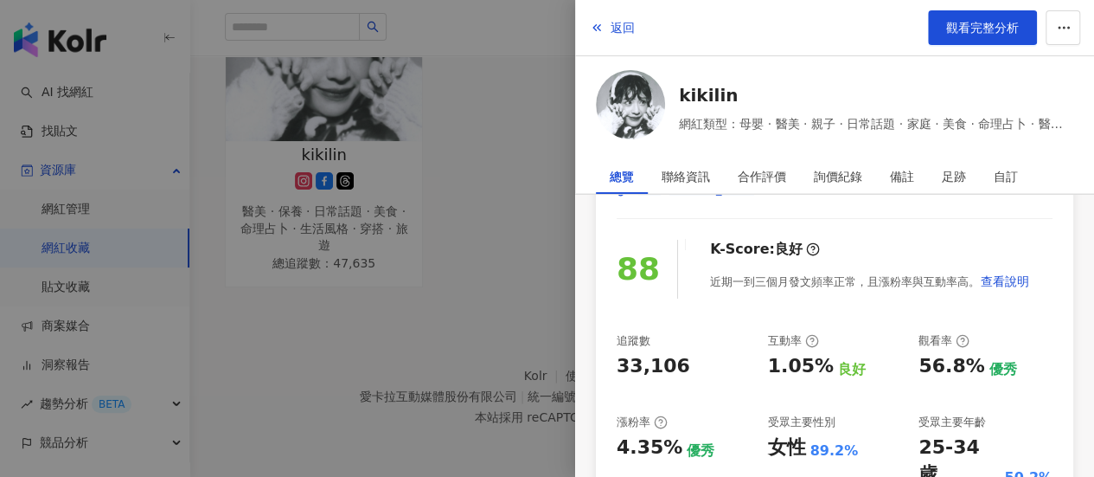
scroll to position [86, 0]
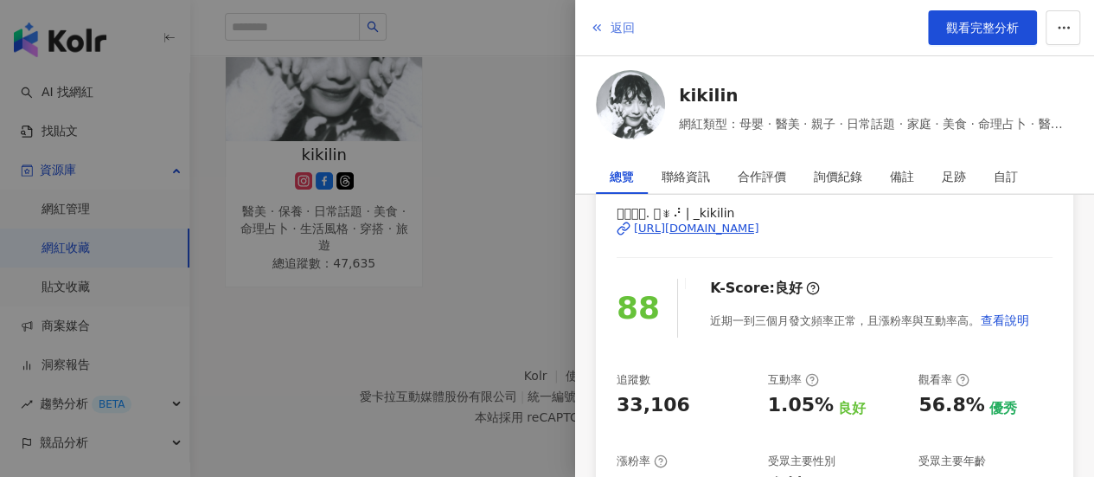
click at [626, 30] on span "返回" at bounding box center [623, 28] width 24 height 14
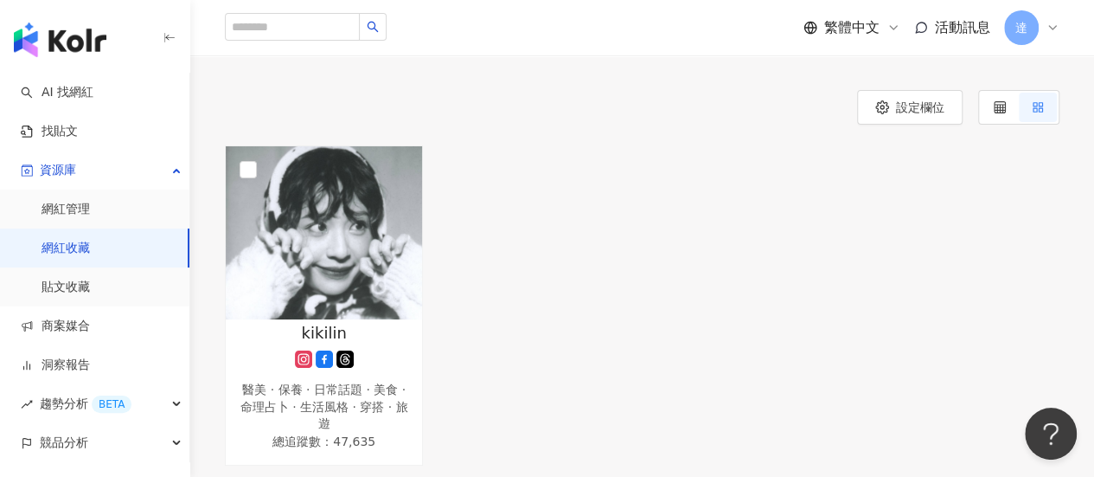
scroll to position [0, 0]
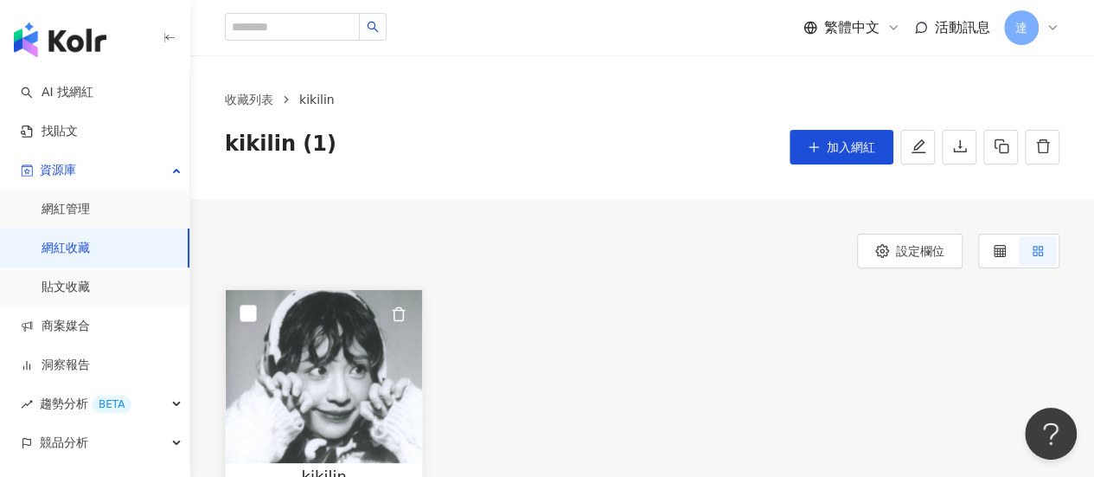
click at [303, 368] on img at bounding box center [324, 376] width 196 height 173
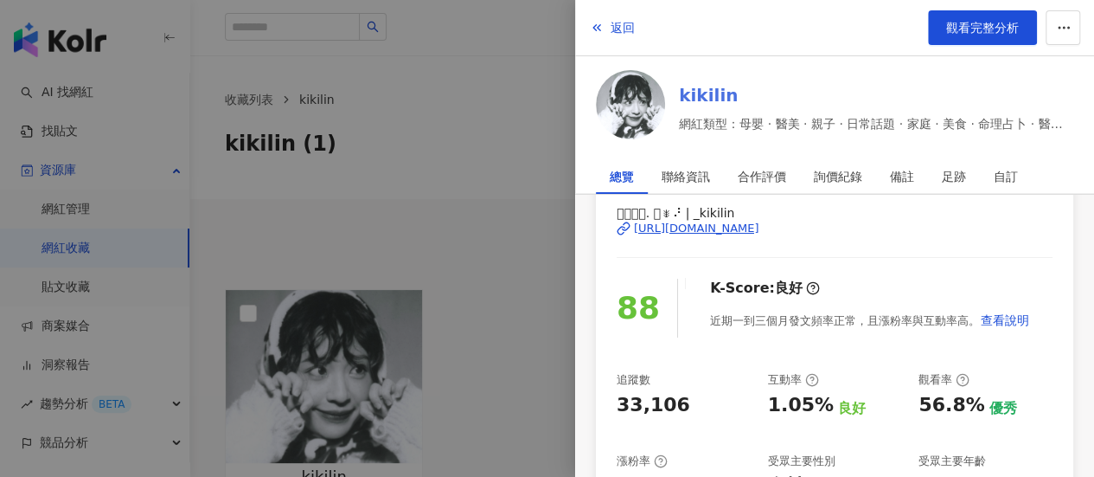
click at [700, 96] on link "kikilin" at bounding box center [876, 95] width 394 height 24
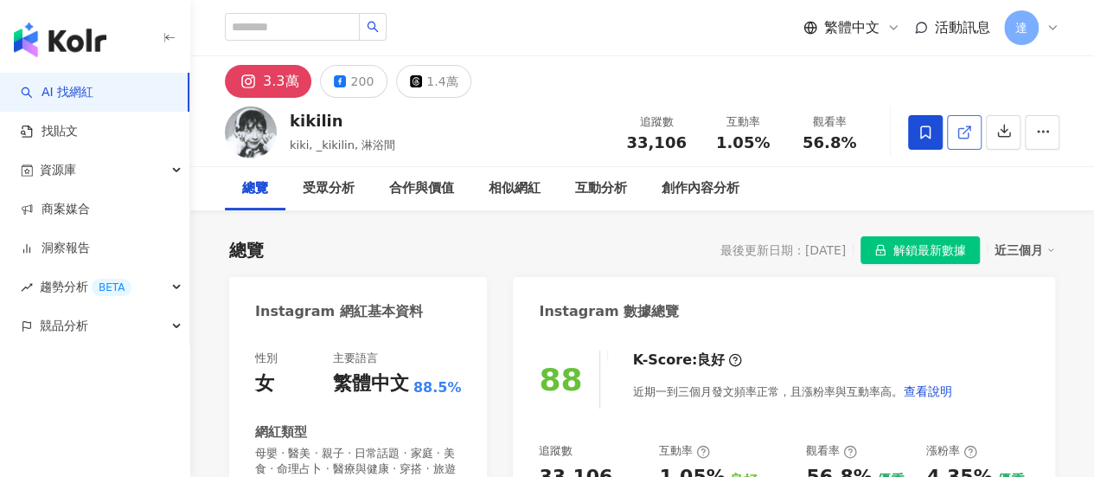
click at [962, 136] on icon at bounding box center [965, 133] width 16 height 16
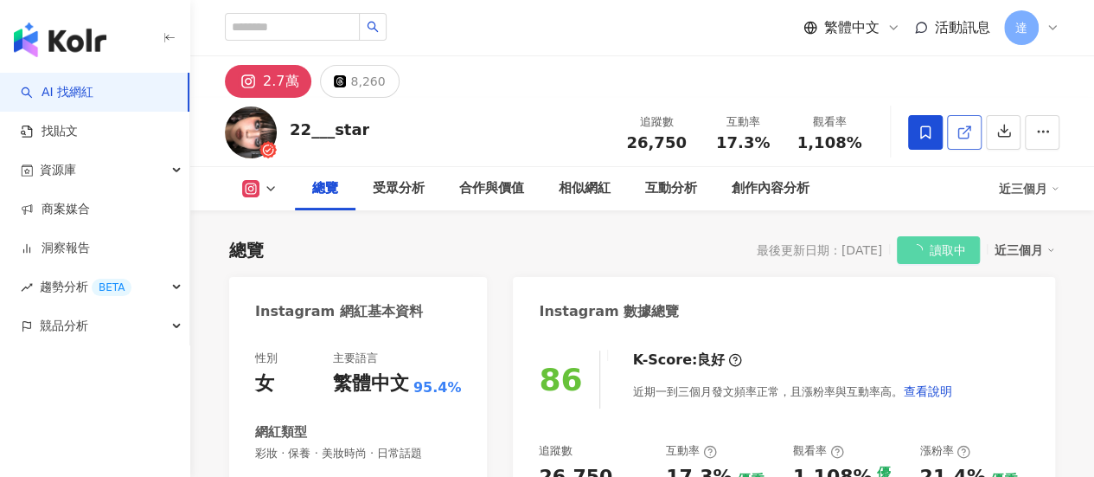
click at [965, 123] on span at bounding box center [965, 132] width 16 height 18
